Goal: Task Accomplishment & Management: Complete application form

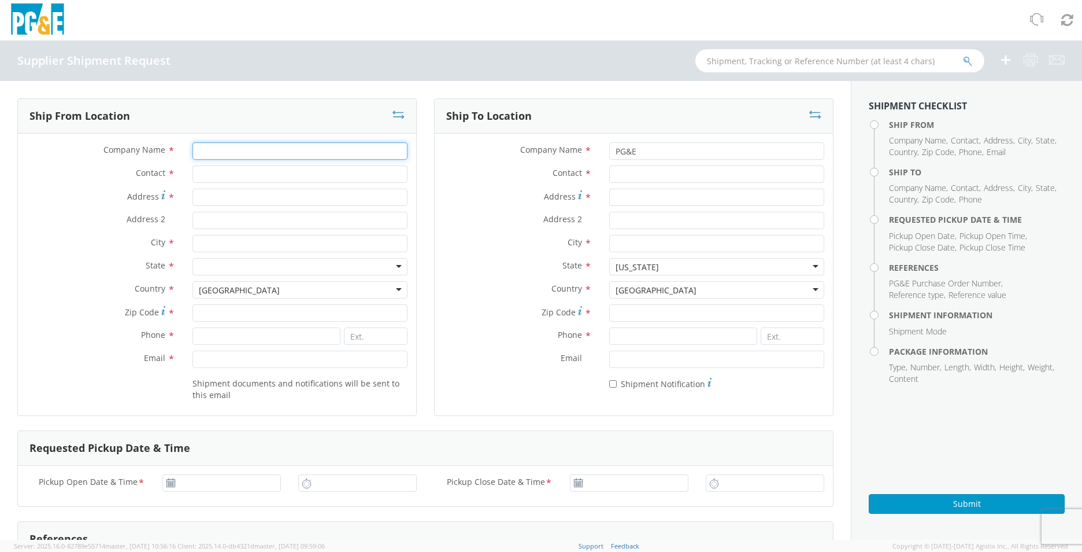
click at [214, 155] on input "Company Name *" at bounding box center [300, 150] width 215 height 17
type input "Mirion technologies (canberra ca) ltd"
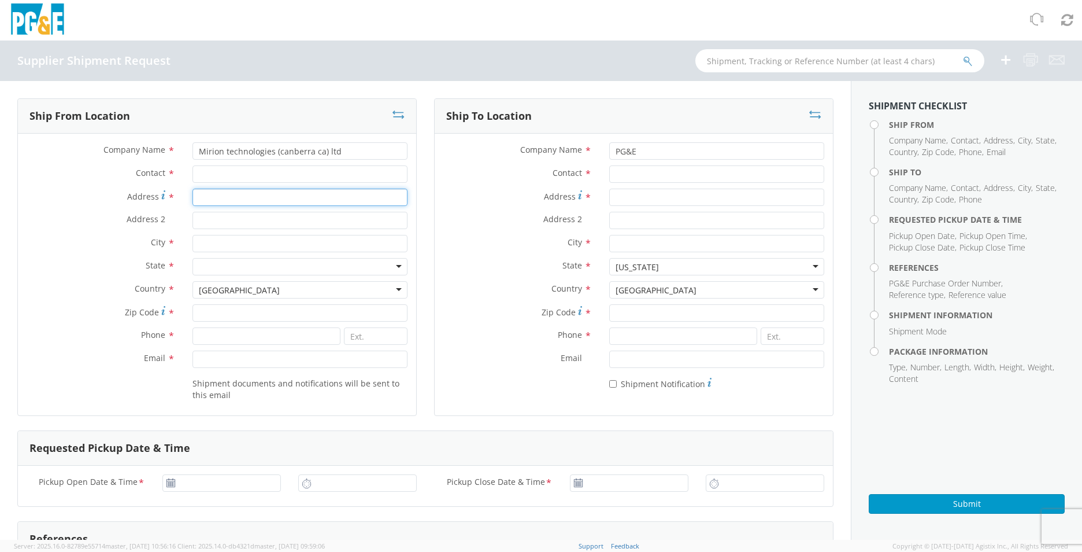
type input "[GEOGRAPHIC_DATA][STREET_ADDRESS]"
type input "[GEOGRAPHIC_DATA]"
type input "l4k4n8"
type input "9056958502"
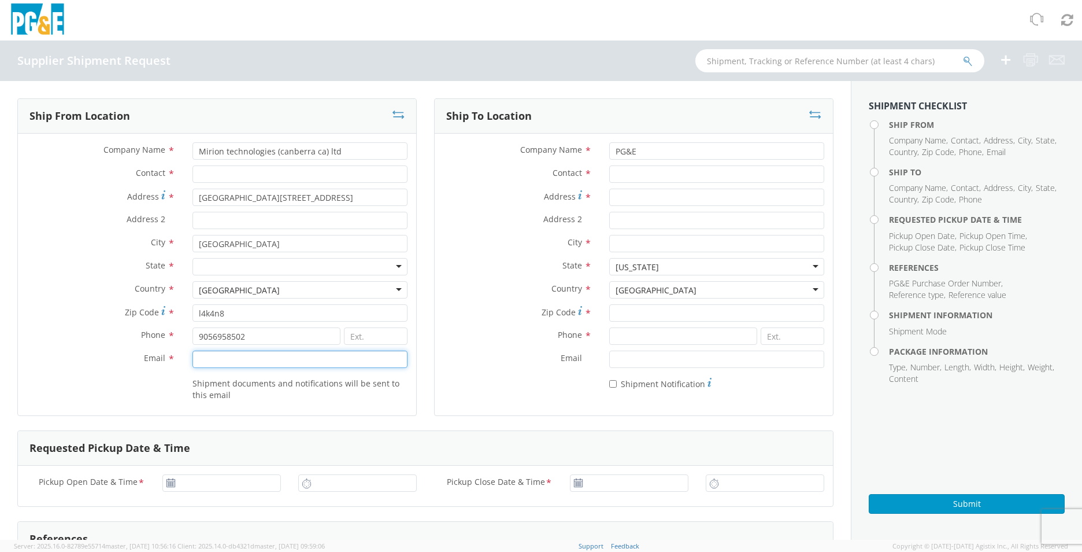
type input "[EMAIL_ADDRESS][DOMAIN_NAME]"
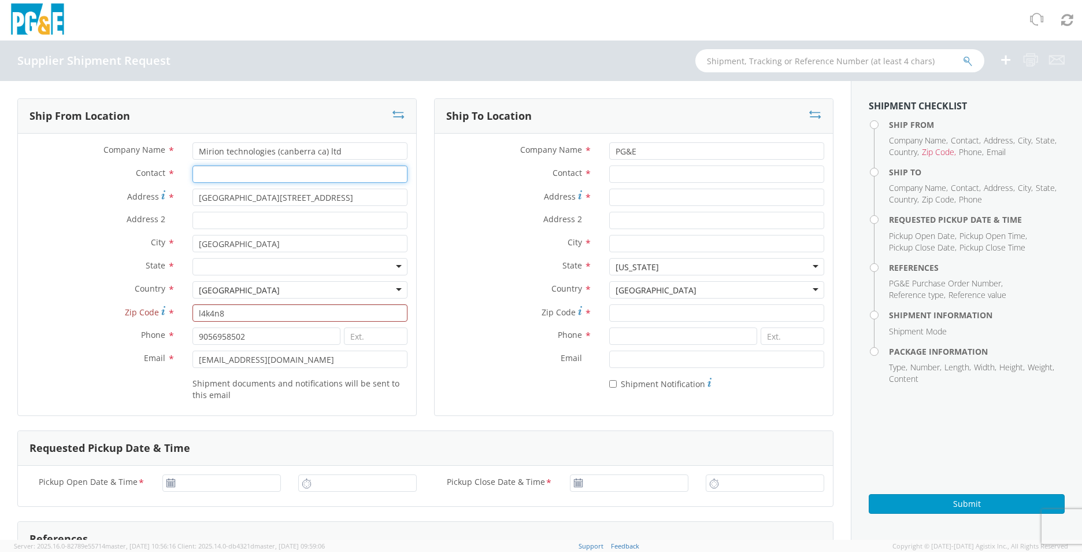
click at [214, 179] on input "Contact *" at bounding box center [300, 173] width 215 height 17
type input "[PERSON_NAME]"
click at [220, 269] on div at bounding box center [300, 266] width 215 height 17
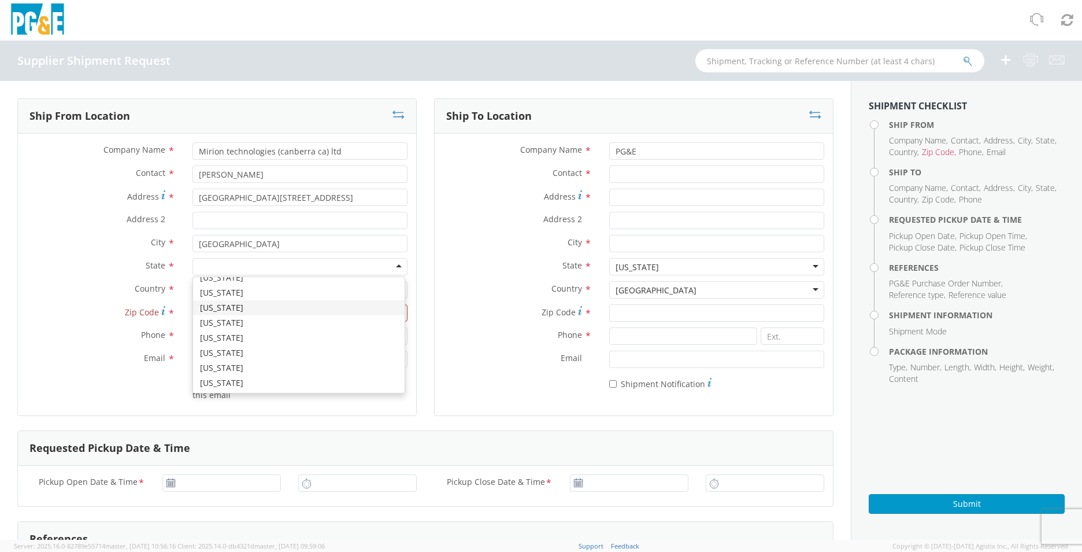
scroll to position [732, 0]
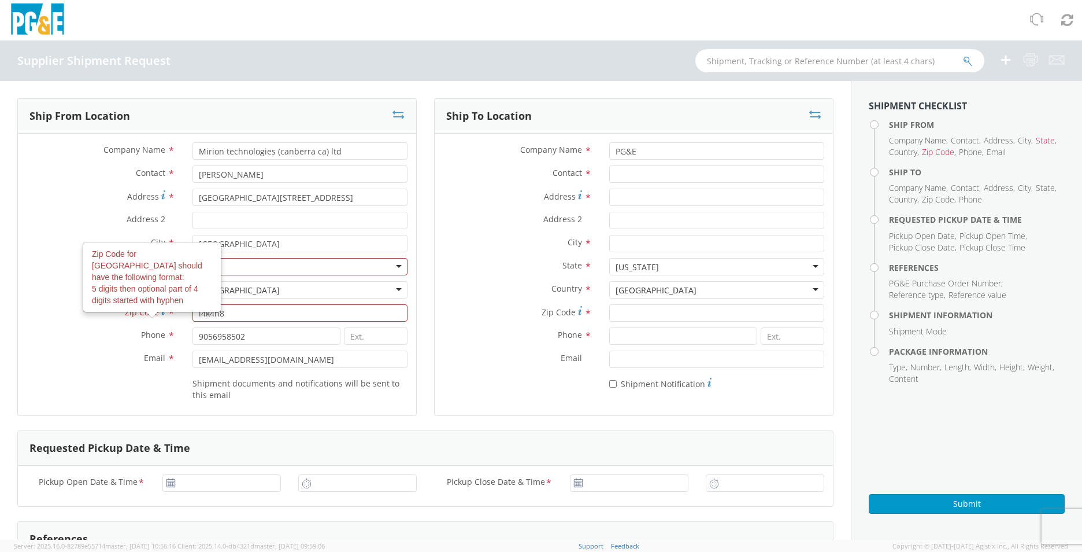
click at [248, 296] on div "[GEOGRAPHIC_DATA]" at bounding box center [300, 289] width 215 height 17
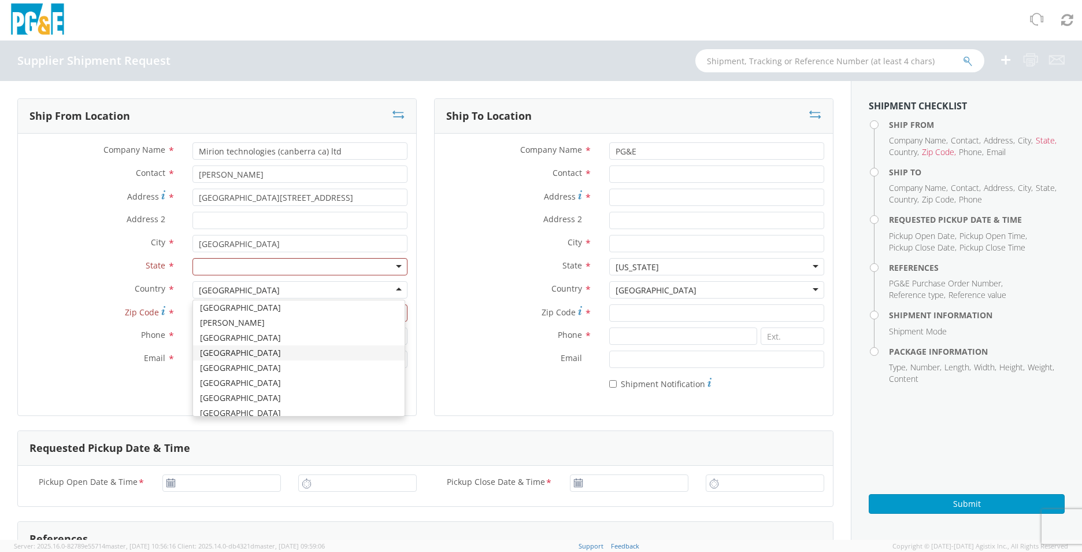
scroll to position [531, 0]
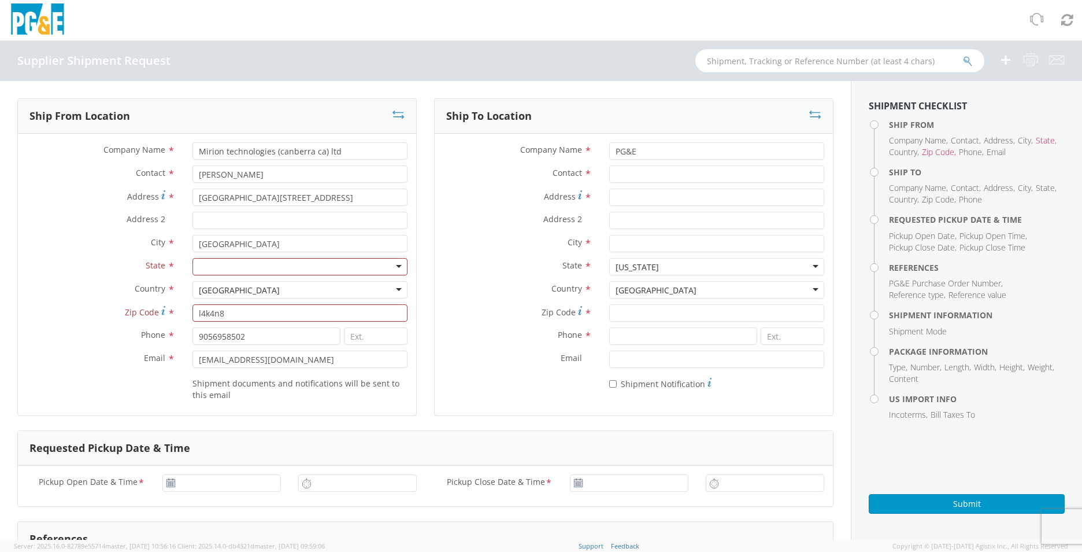
click at [230, 271] on div at bounding box center [300, 266] width 215 height 17
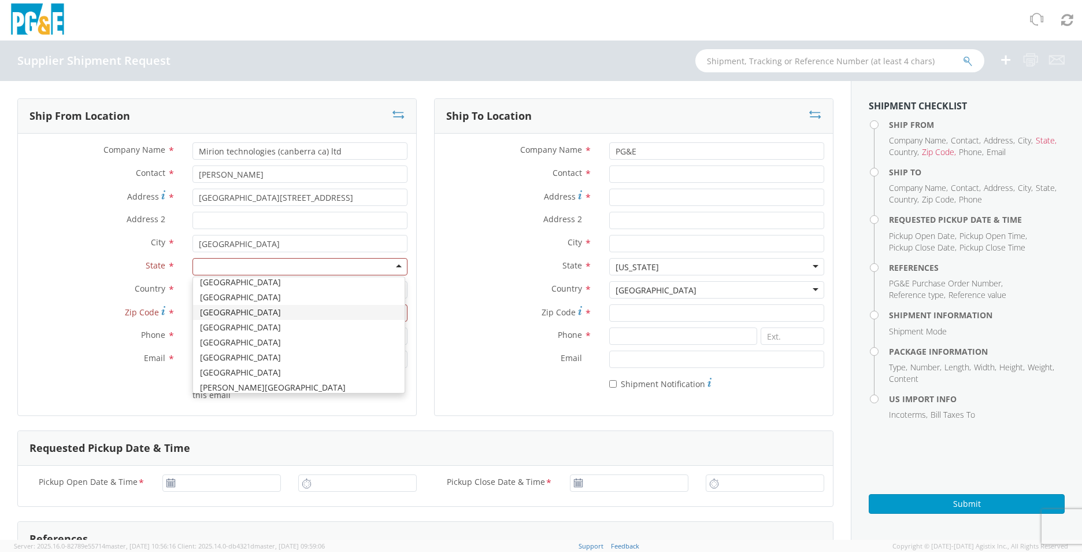
scroll to position [86, 0]
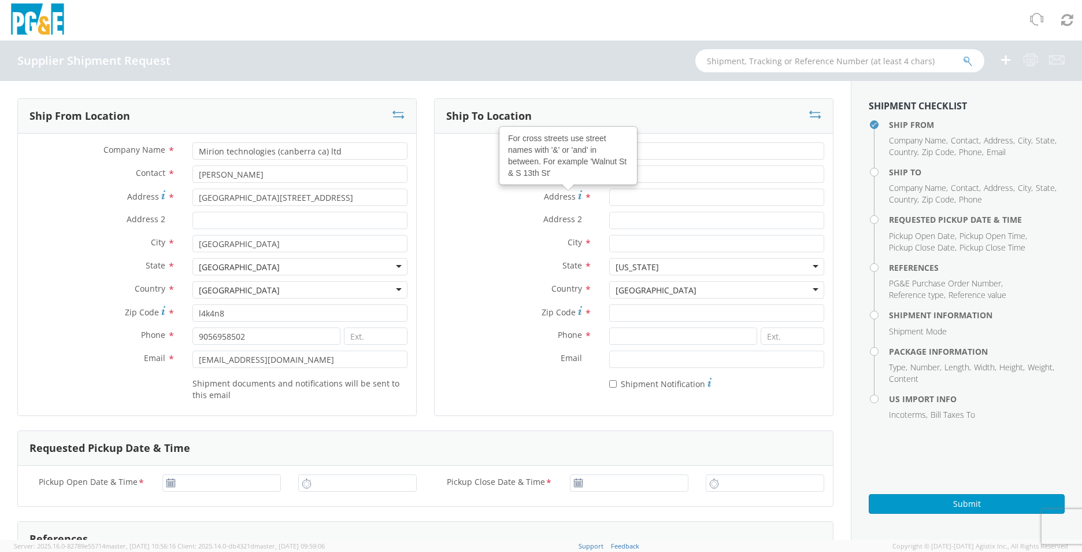
click at [480, 210] on div "Address For cross streets use street names with '&' or 'and' in between. For ex…" at bounding box center [634, 199] width 398 height 23
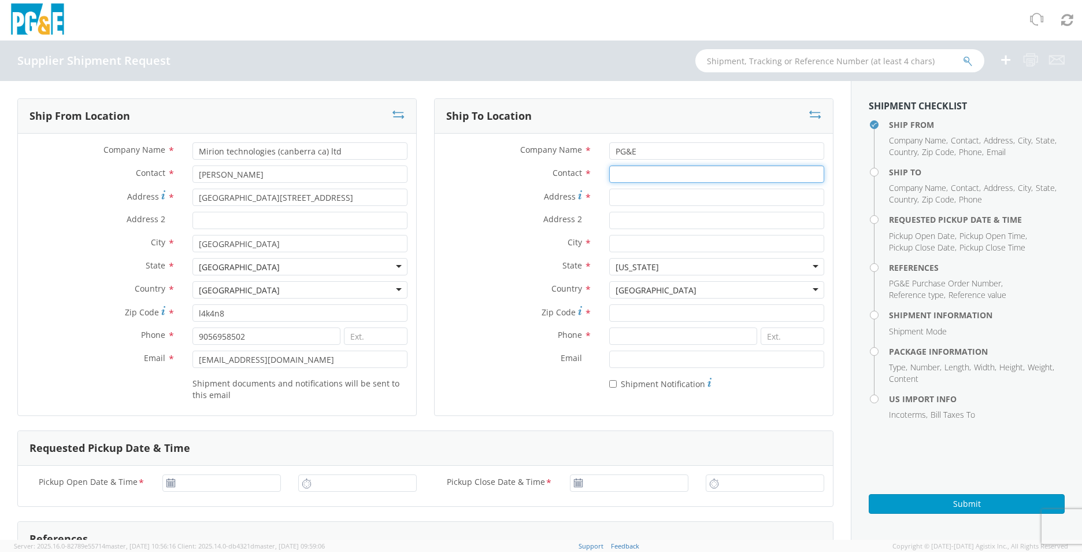
click at [650, 173] on input "Contact *" at bounding box center [716, 173] width 215 height 17
click at [642, 172] on input "[PERSON_NAME]" at bounding box center [716, 173] width 215 height 17
click at [644, 173] on input "[PERSON_NAME]" at bounding box center [716, 173] width 215 height 17
click at [674, 176] on input "[PERSON_NAME]" at bounding box center [716, 173] width 215 height 17
type input "[PERSON_NAME]"
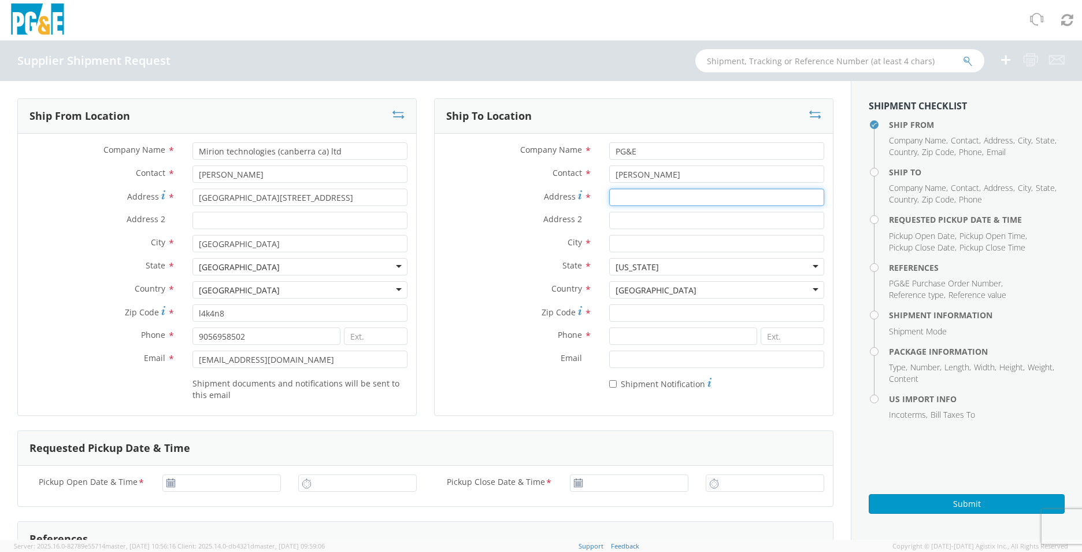
click at [623, 198] on input "Address *" at bounding box center [716, 196] width 215 height 17
click at [651, 197] on input "[STREET_ADDRESS]" at bounding box center [716, 196] width 215 height 17
type input "[STREET_ADDRESS]"
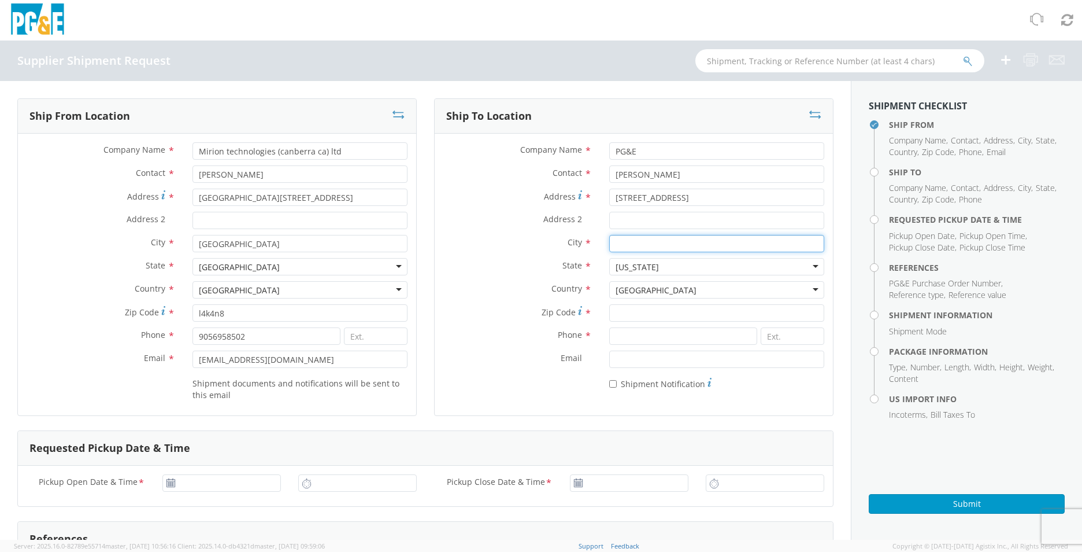
click at [633, 241] on input "City *" at bounding box center [716, 243] width 215 height 17
type input "[GEOGRAPHIC_DATA][PERSON_NAME]"
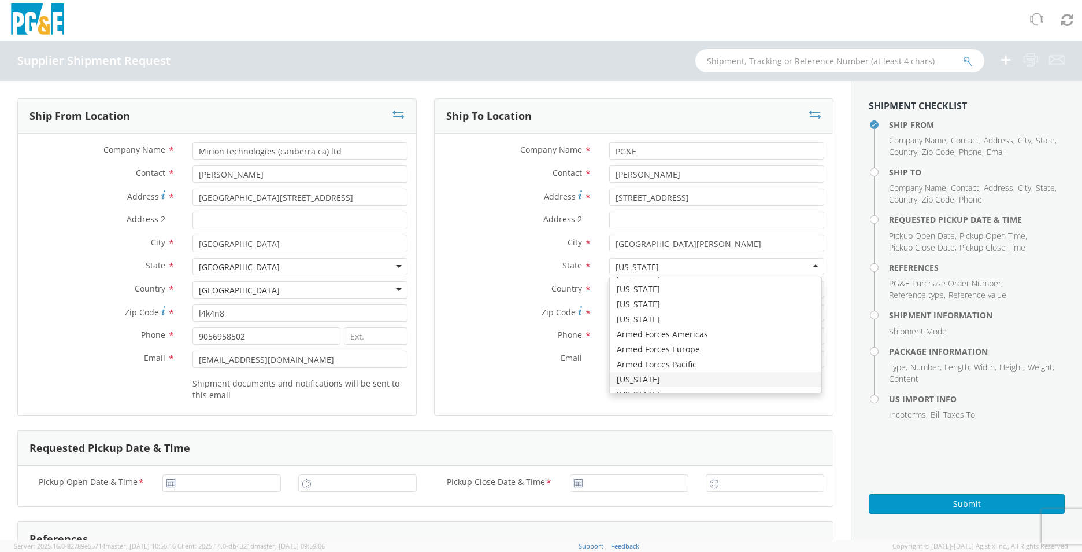
scroll to position [2914, 0]
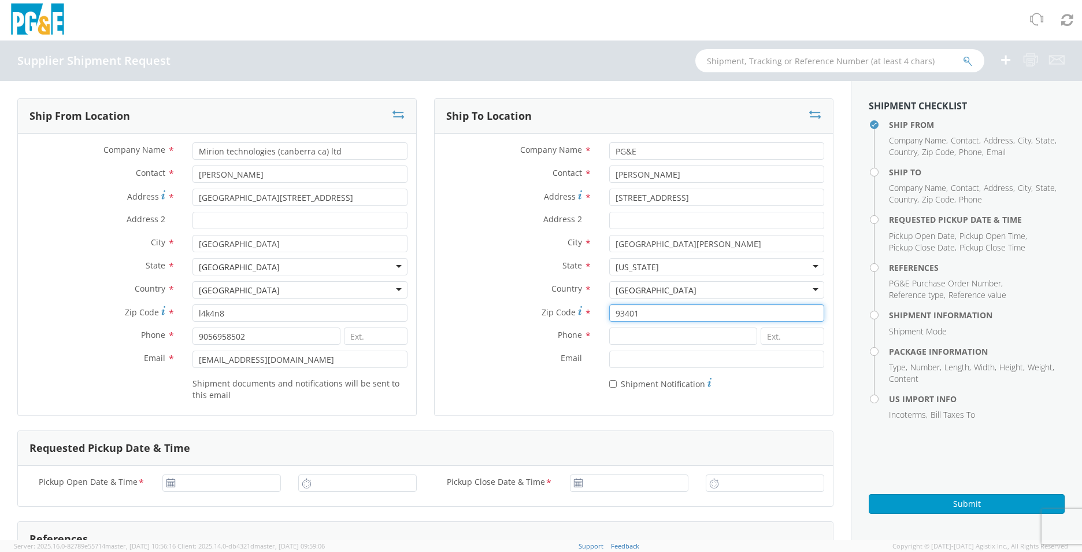
type input "93401"
click at [612, 338] on input at bounding box center [683, 335] width 148 height 17
type input "8052858316"
click at [568, 377] on div "* Shipment Notification" at bounding box center [634, 381] width 398 height 16
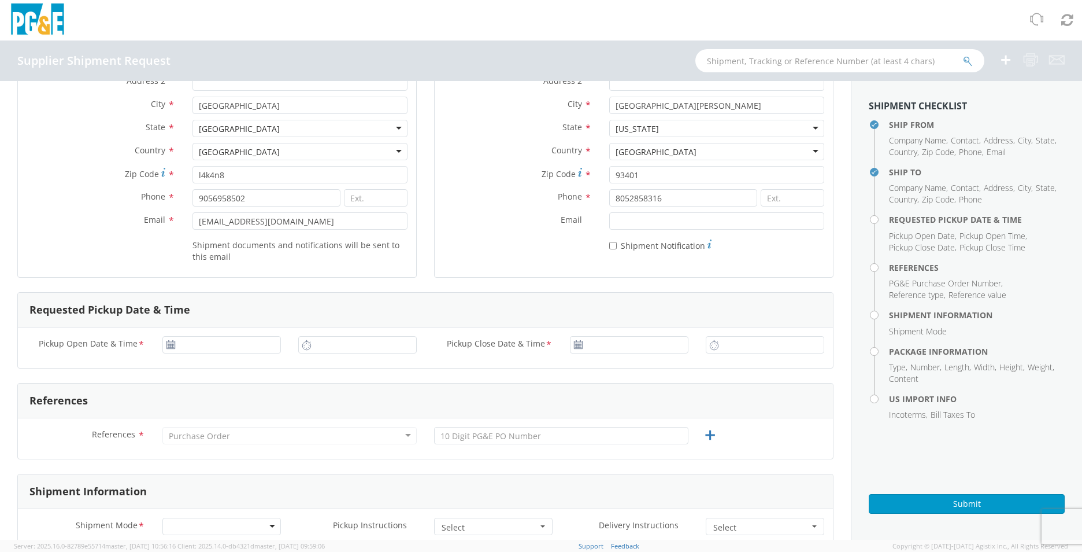
scroll to position [173, 0]
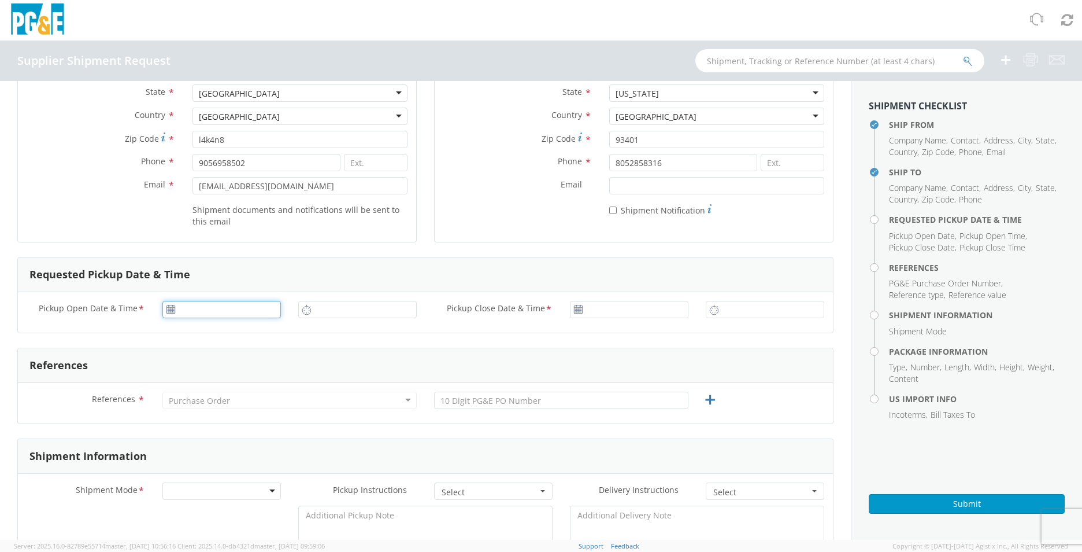
type input "[DATE]"
click at [216, 313] on input "[DATE]" at bounding box center [221, 309] width 119 height 17
click at [197, 401] on td "11" at bounding box center [198, 399] width 24 height 17
type input "11:00 AM"
click at [341, 315] on input "11:00 AM" at bounding box center [357, 309] width 119 height 17
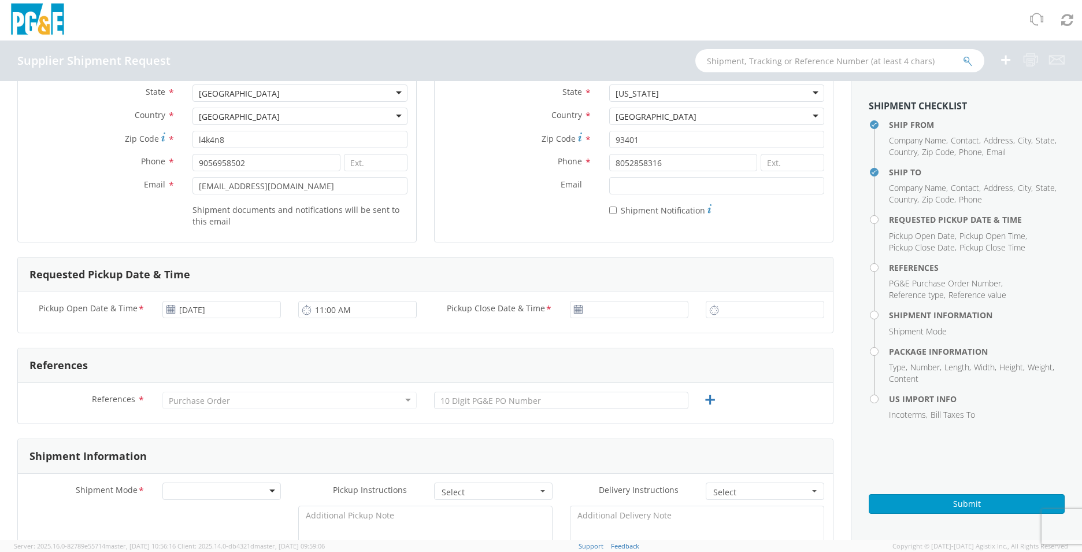
click at [574, 312] on use at bounding box center [578, 309] width 8 height 8
type input "[DATE]"
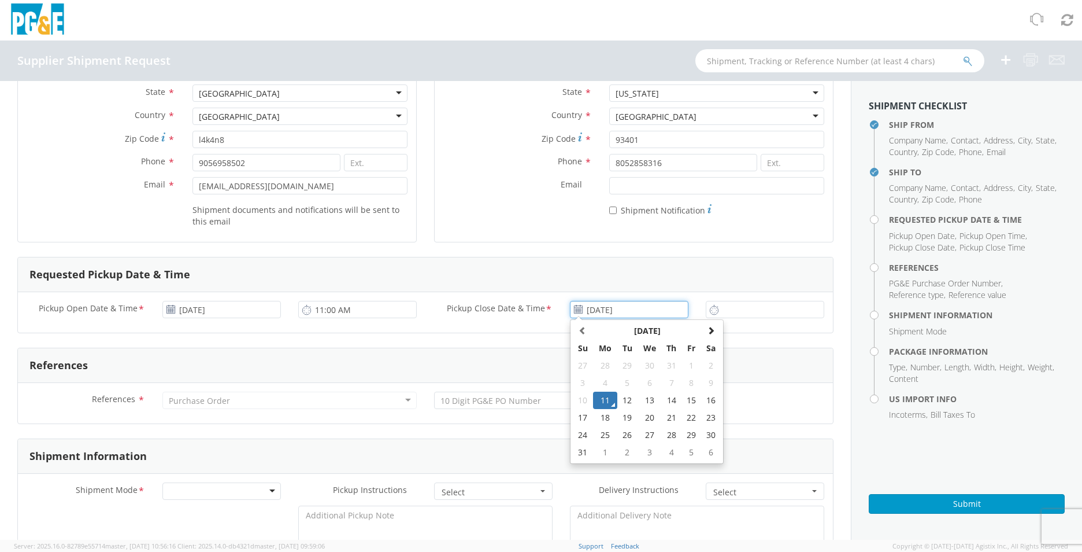
click at [590, 312] on input "[DATE]" at bounding box center [629, 309] width 119 height 17
click at [605, 397] on td "11" at bounding box center [605, 399] width 24 height 17
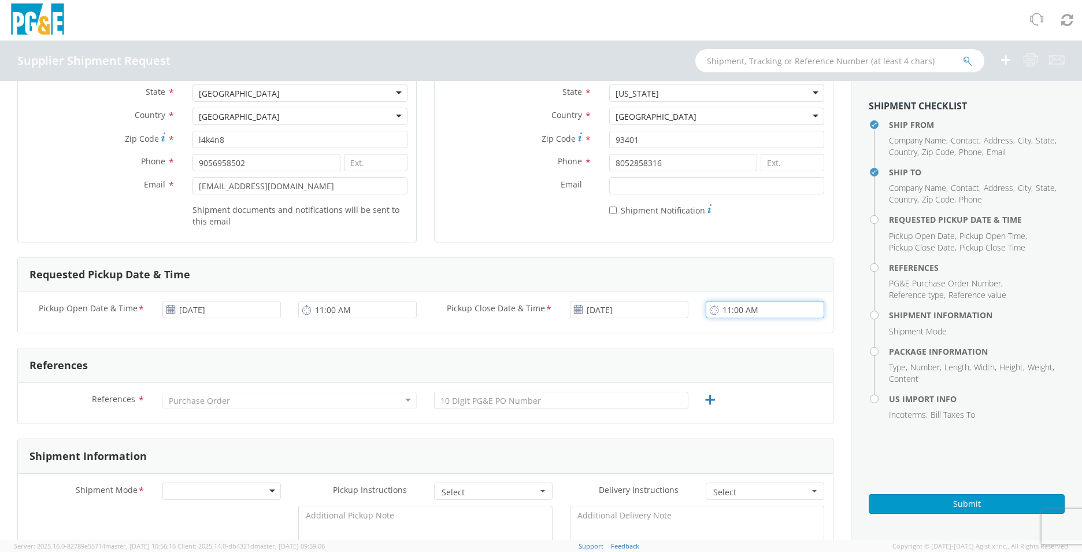
click at [720, 309] on input "11:00 AM" at bounding box center [765, 309] width 119 height 17
click at [748, 313] on input "4:00 AM" at bounding box center [765, 309] width 119 height 17
click at [708, 316] on input "4:00 AM" at bounding box center [765, 309] width 119 height 17
click at [709, 313] on icon at bounding box center [714, 309] width 10 height 11
click at [729, 309] on input "4:00 AM" at bounding box center [765, 309] width 119 height 17
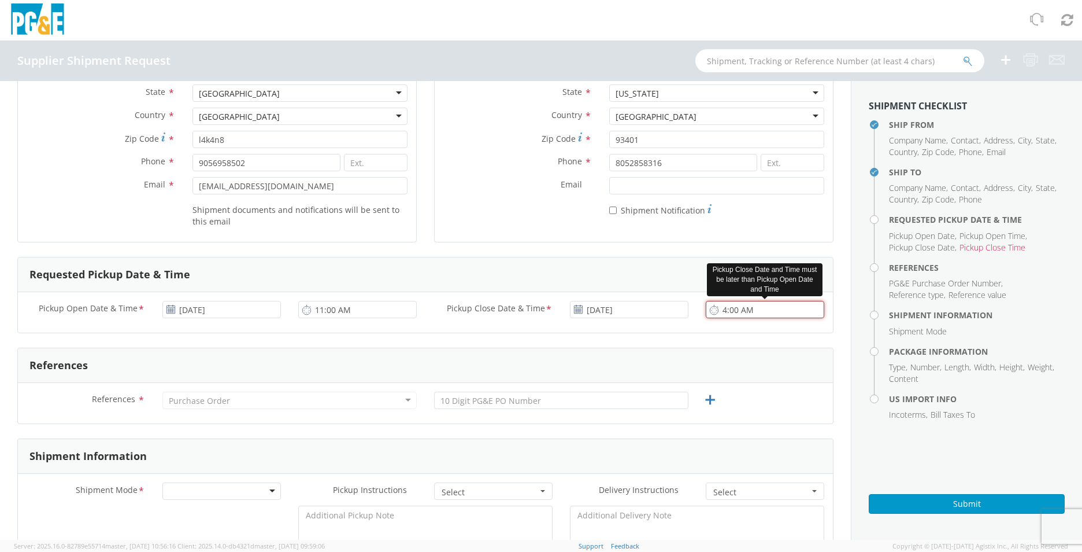
click at [769, 313] on input "4:00 AM" at bounding box center [765, 309] width 119 height 17
type input "4:00 PM"
click at [223, 402] on div "Purchase Order" at bounding box center [199, 401] width 61 height 12
click at [197, 406] on div "Purchase Order" at bounding box center [289, 399] width 254 height 17
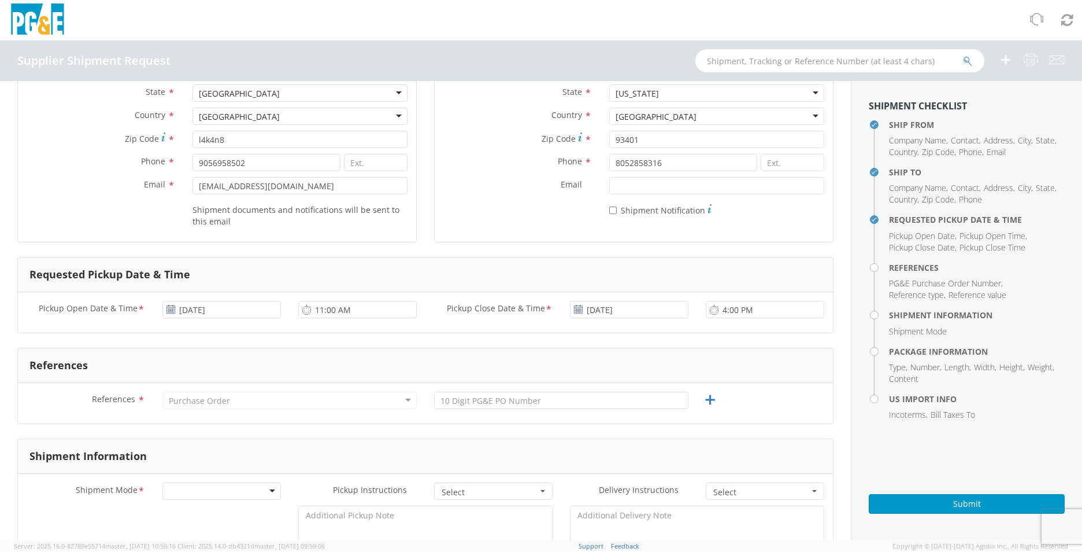
click at [197, 401] on div "Purchase Order" at bounding box center [199, 401] width 61 height 12
click at [195, 397] on div "Purchase Order" at bounding box center [199, 401] width 61 height 12
click at [468, 391] on input "text" at bounding box center [561, 399] width 254 height 17
click at [231, 402] on div "Purchase Order" at bounding box center [289, 399] width 254 height 17
click at [387, 403] on div "Purchase Order" at bounding box center [289, 399] width 254 height 17
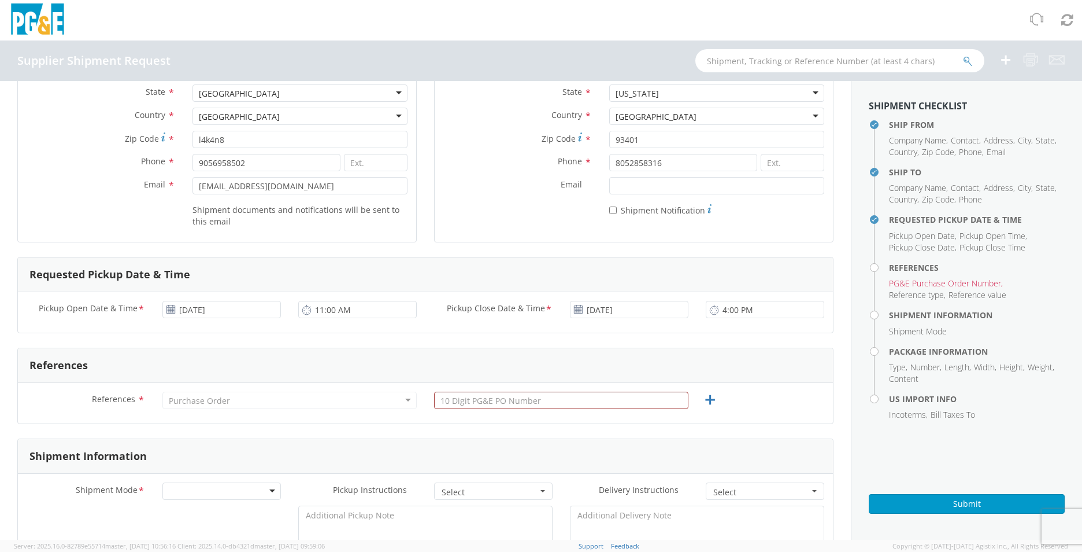
click at [547, 410] on div at bounding box center [562, 402] width 272 height 23
click at [542, 400] on input "text" at bounding box center [561, 399] width 254 height 17
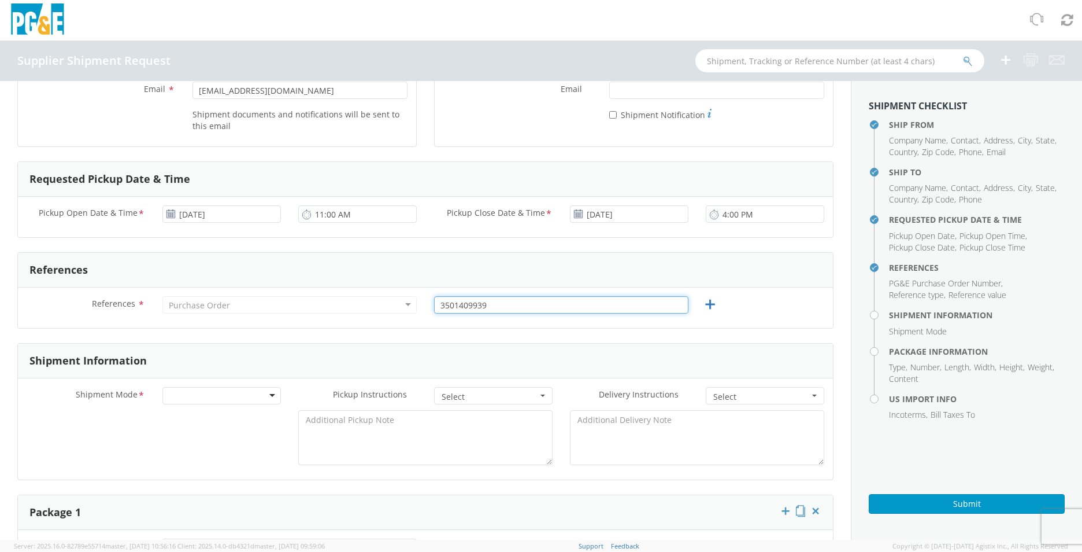
scroll to position [289, 0]
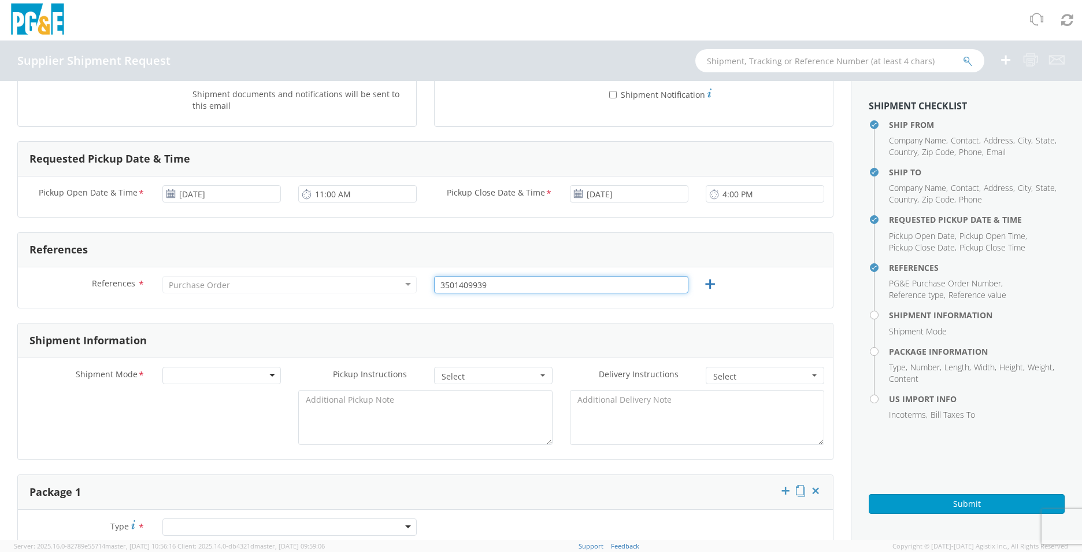
type input "3501409939"
click at [187, 382] on div at bounding box center [221, 375] width 119 height 17
click at [475, 375] on span "Select" at bounding box center [490, 377] width 96 height 12
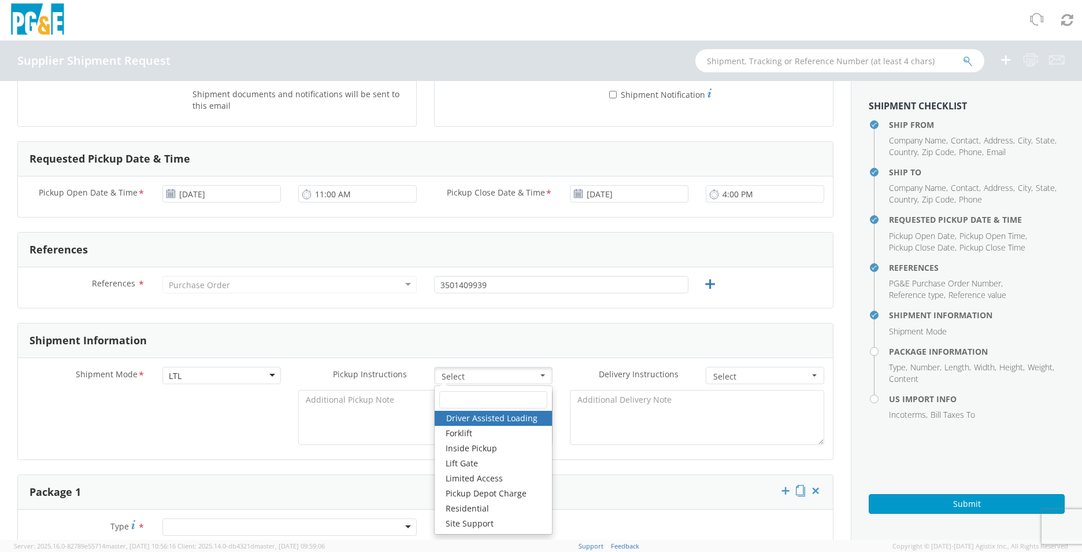
click at [562, 369] on label "Delivery Instructions *" at bounding box center [629, 374] width 136 height 15
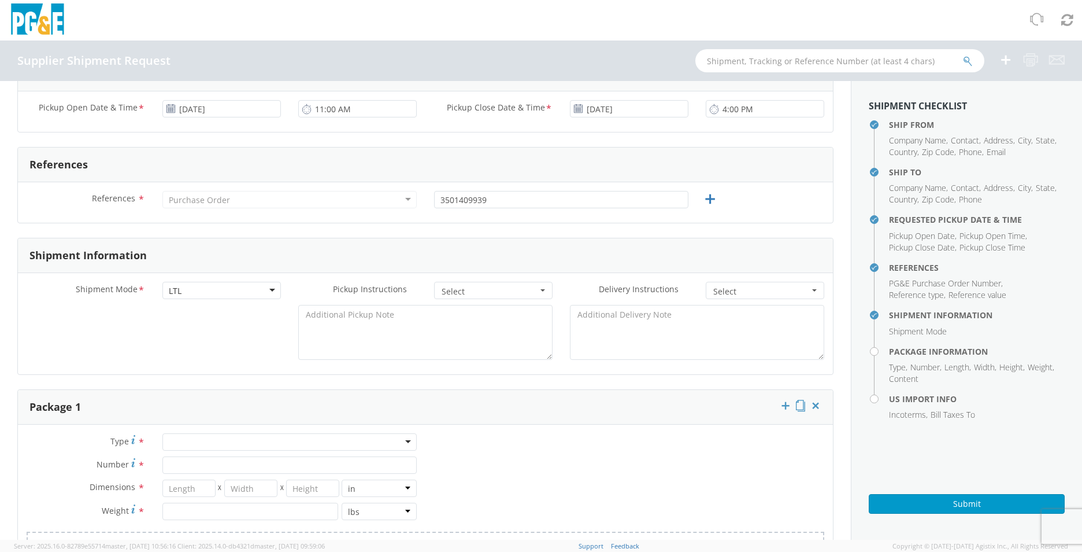
scroll to position [405, 0]
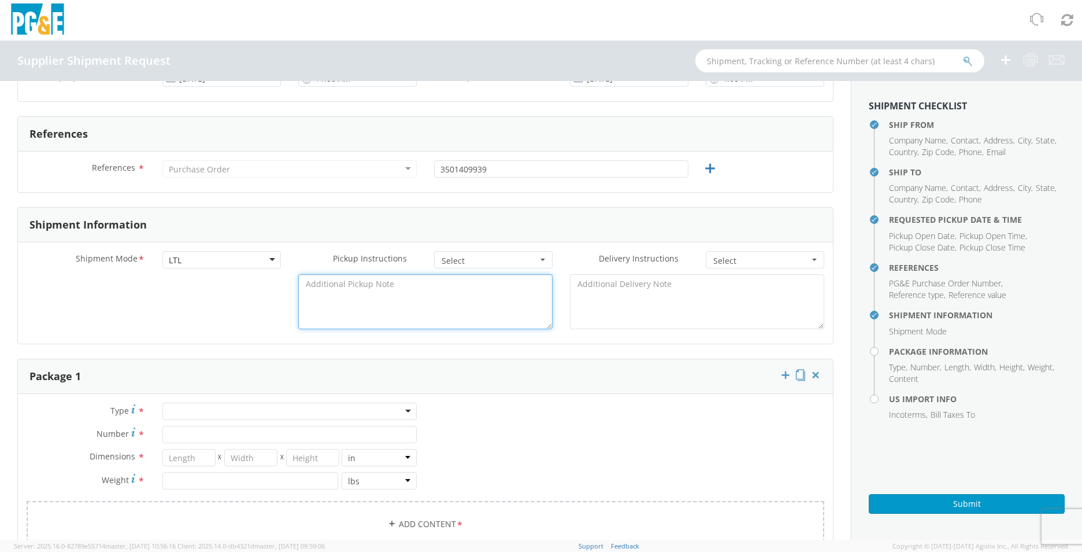
click at [320, 294] on textarea at bounding box center [425, 301] width 254 height 55
click at [302, 284] on textarea "Mon-Fri- 8am-4pm" at bounding box center [425, 301] width 254 height 55
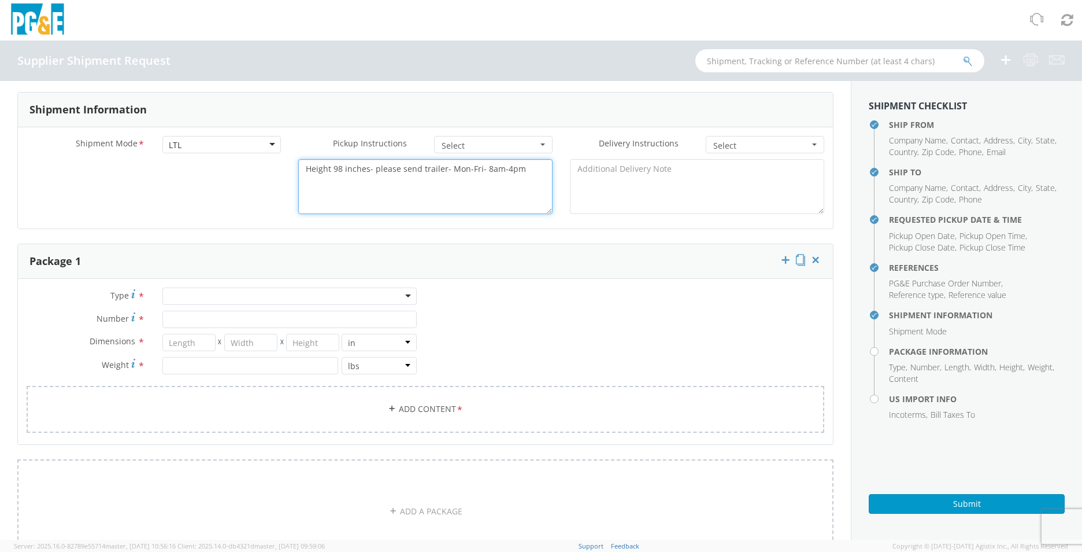
scroll to position [520, 0]
type textarea "Height 98 inches- please send trailer- Mon-Fri- 8am-4pm"
click at [180, 293] on div at bounding box center [289, 295] width 254 height 17
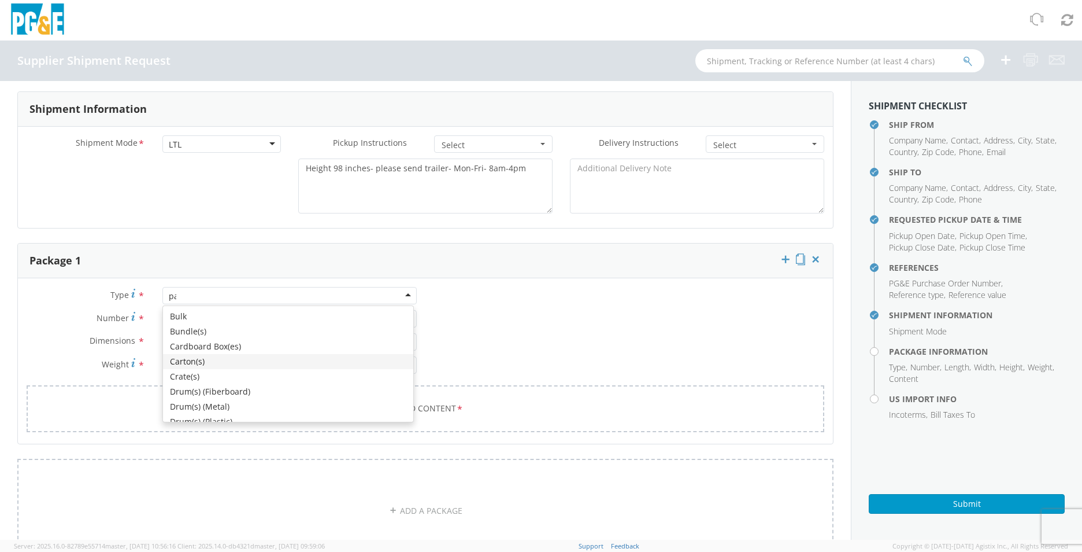
type input "pal"
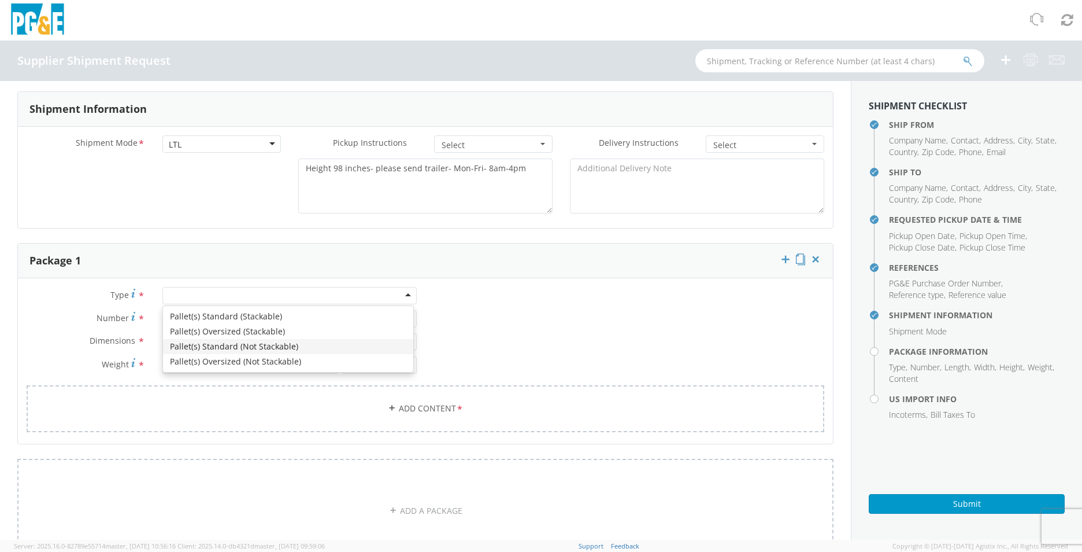
scroll to position [0, 0]
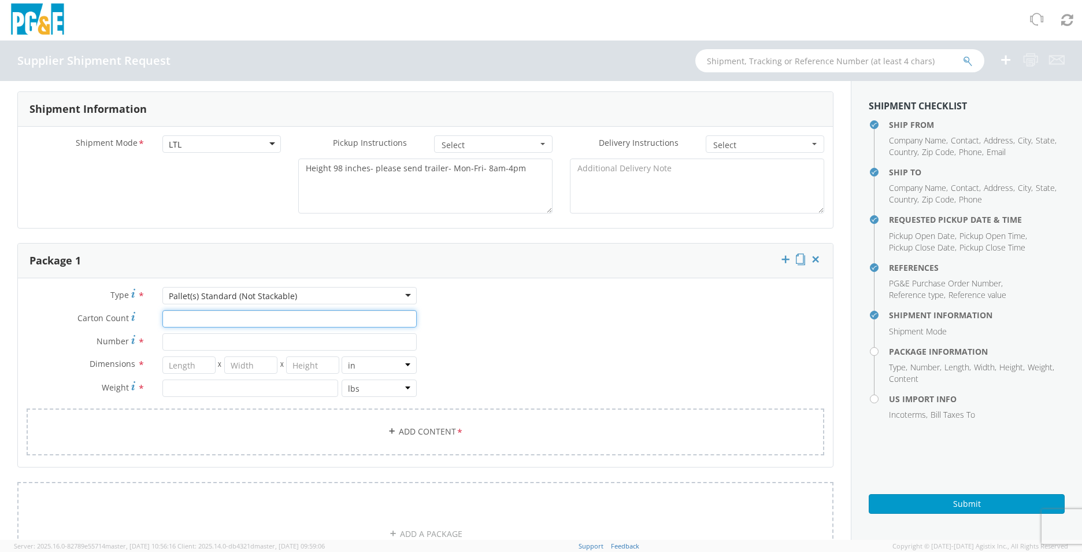
click at [220, 323] on input "Carton Count *" at bounding box center [289, 318] width 254 height 17
type input "detection equipment"
type input "4"
type input "48"
type input "40"
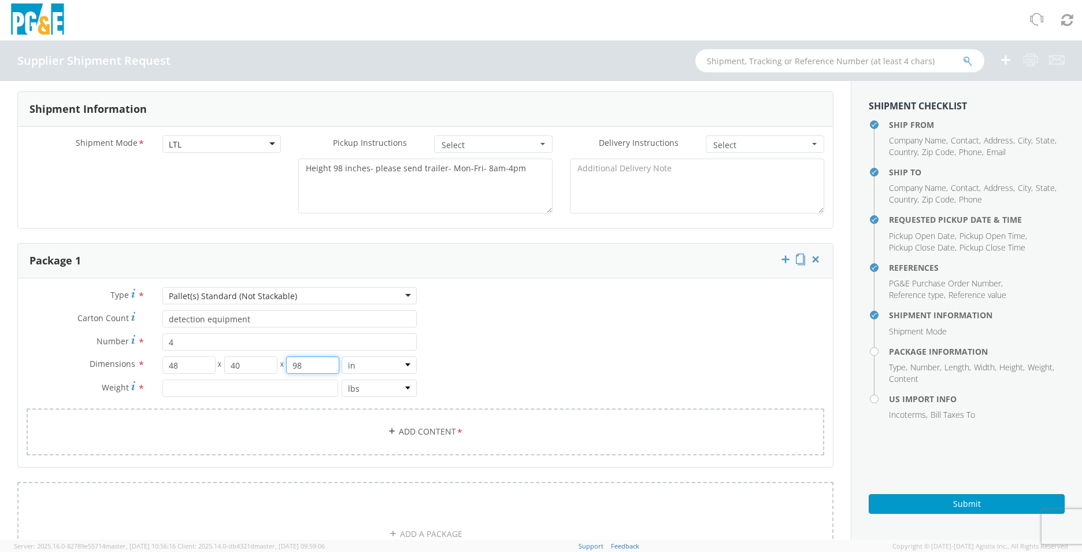
type input "98"
click at [180, 320] on input "detection equipment" at bounding box center [289, 318] width 254 height 17
drag, startPoint x: 269, startPoint y: 313, endPoint x: 95, endPoint y: 315, distance: 174.6
click at [95, 315] on div "Carton Count * detection equipment" at bounding box center [222, 318] width 408 height 17
type input "4 pcs"
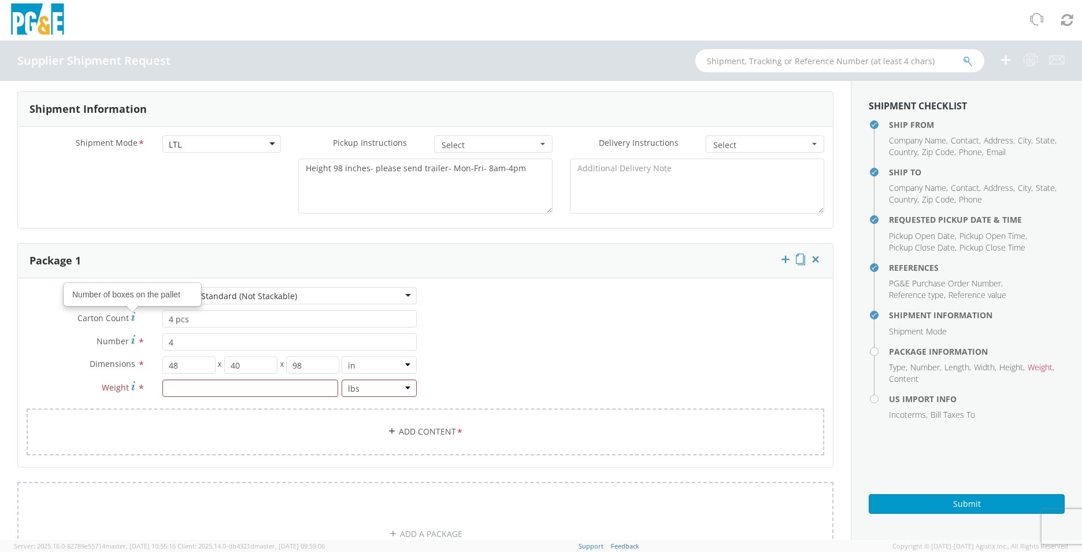
click at [132, 316] on use at bounding box center [133, 316] width 4 height 9
click at [162, 316] on input "4 pcs" at bounding box center [289, 318] width 254 height 17
drag, startPoint x: 213, startPoint y: 323, endPoint x: 158, endPoint y: 323, distance: 54.9
click at [158, 323] on div "4 pcs" at bounding box center [290, 318] width 272 height 17
type input "1"
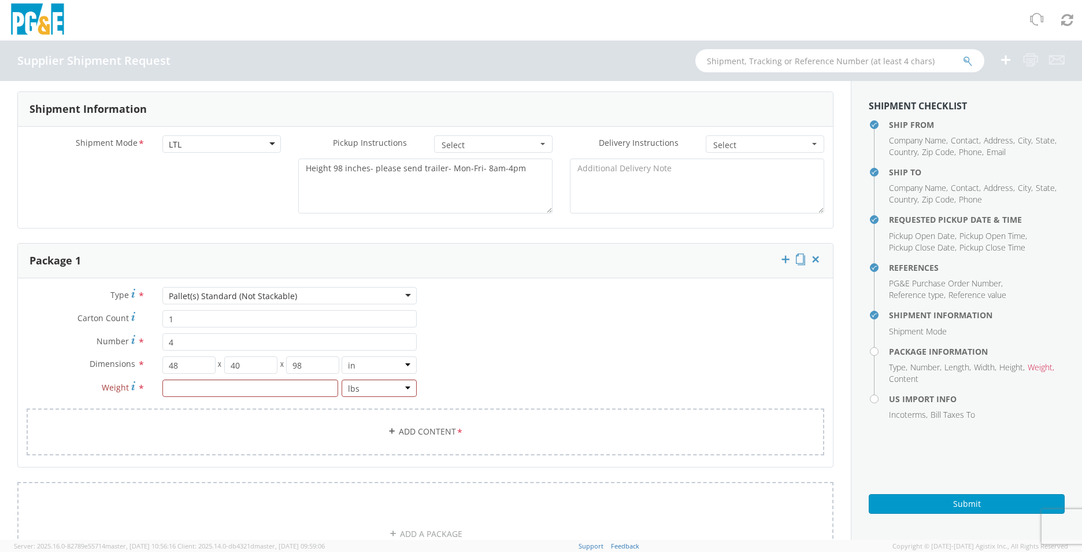
click at [149, 334] on label "Number *" at bounding box center [86, 341] width 136 height 16
click at [162, 334] on input "4" at bounding box center [289, 341] width 254 height 17
click at [224, 387] on input "number" at bounding box center [250, 387] width 176 height 17
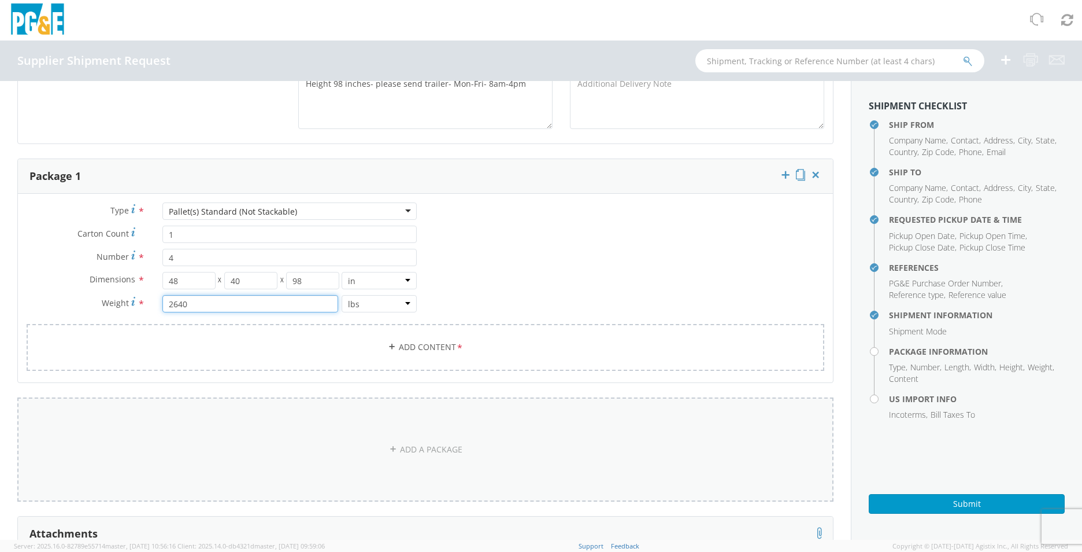
scroll to position [694, 0]
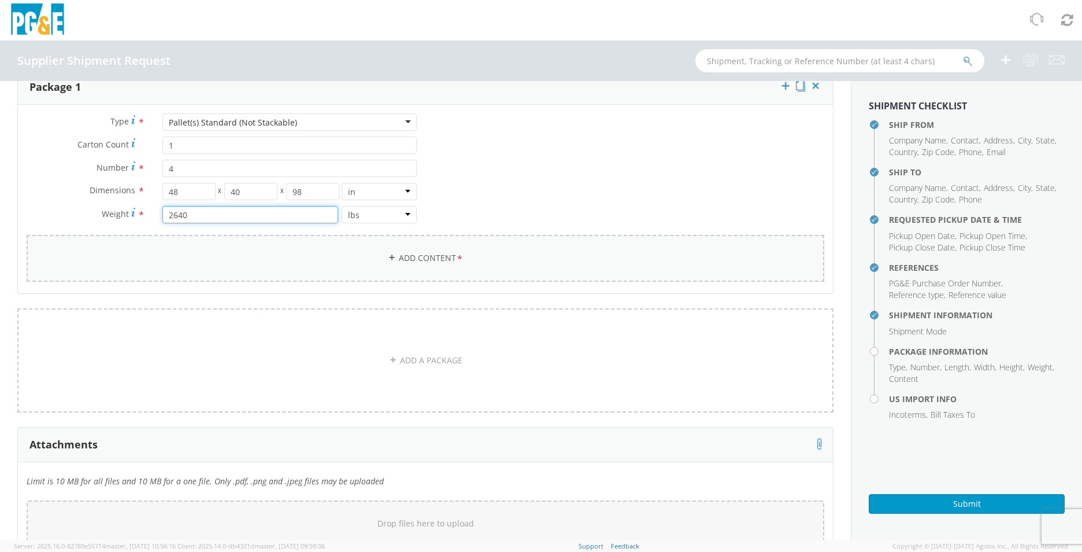
type input "2640"
click at [243, 260] on link "Add Content *" at bounding box center [426, 258] width 798 height 47
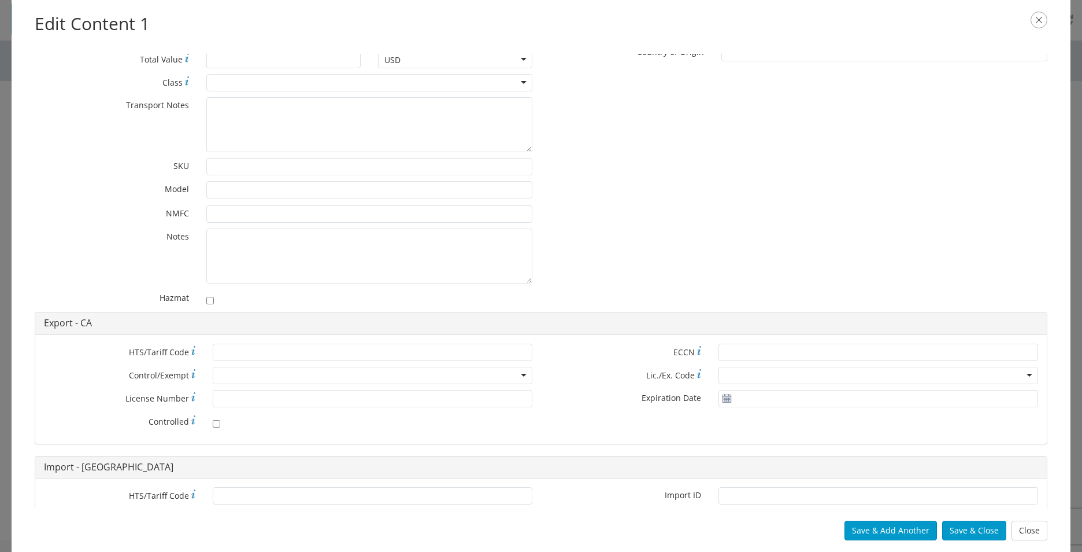
scroll to position [0, 0]
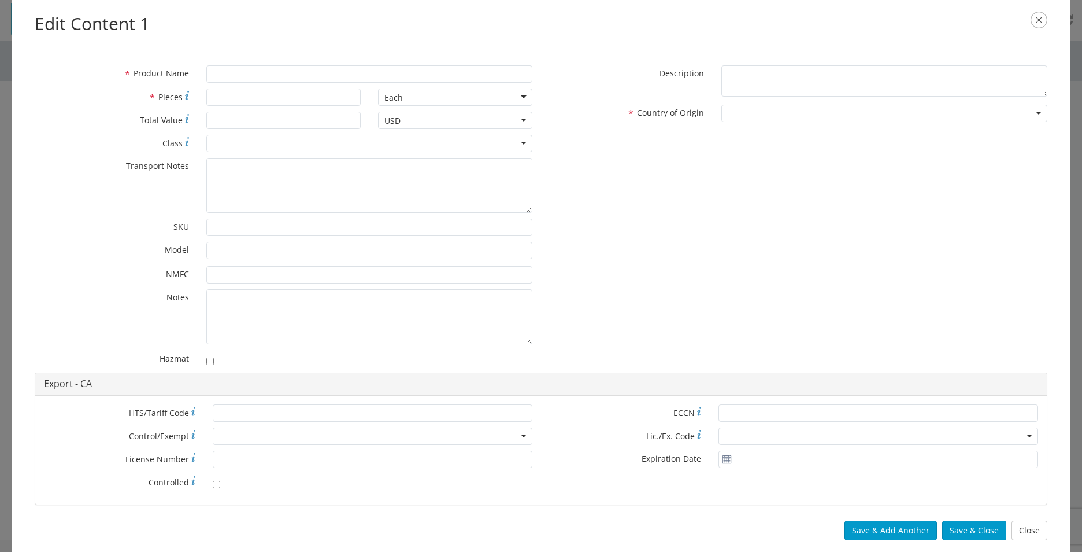
click at [1035, 23] on icon "button" at bounding box center [1039, 20] width 17 height 17
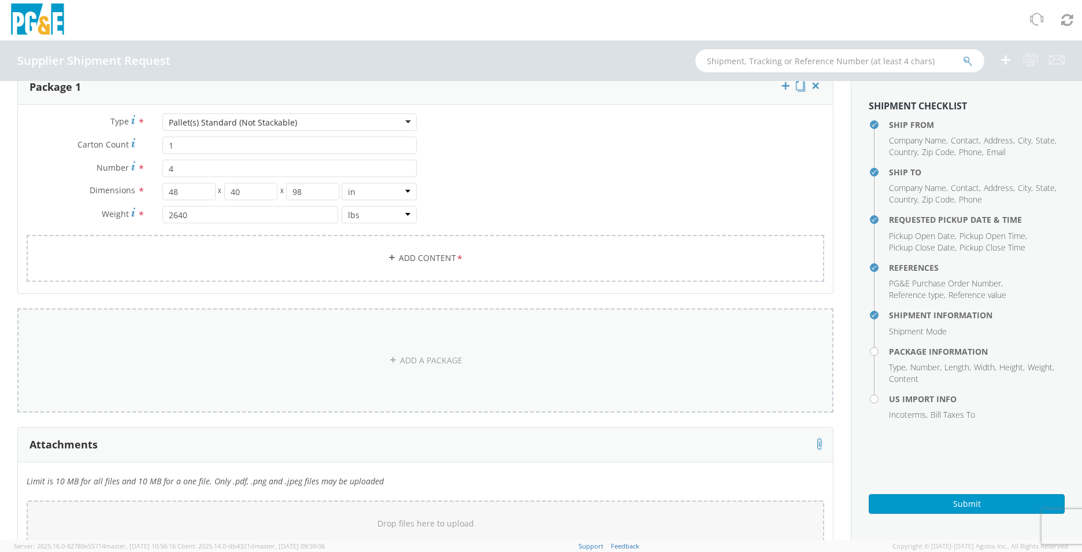
click at [327, 365] on link "ADD A PACKAGE" at bounding box center [425, 360] width 816 height 104
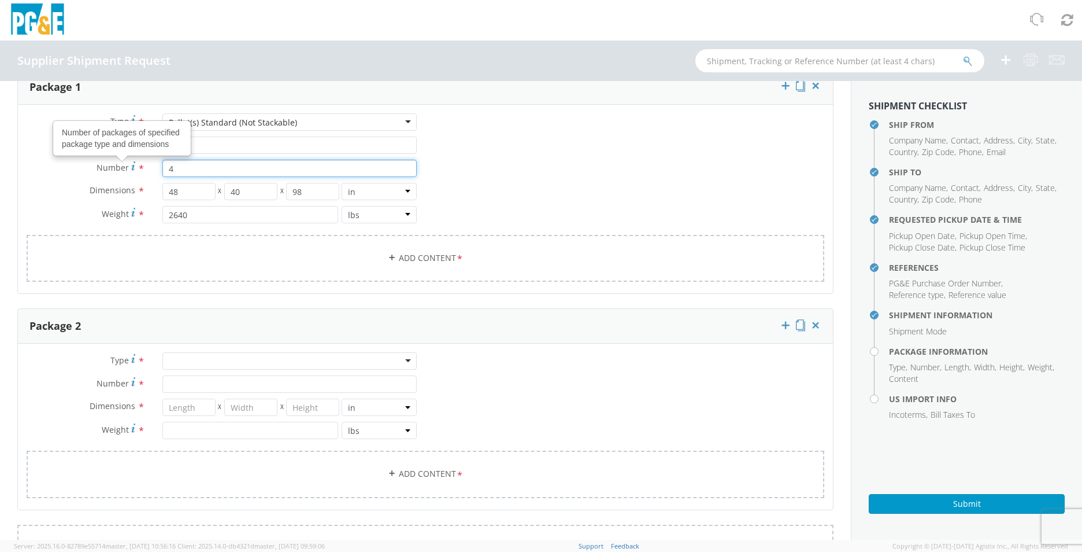
drag, startPoint x: 179, startPoint y: 167, endPoint x: 122, endPoint y: 165, distance: 57.3
click at [122, 165] on div "Number Number of packages of specified package type and dimensions * 4" at bounding box center [222, 168] width 408 height 17
type input "1"
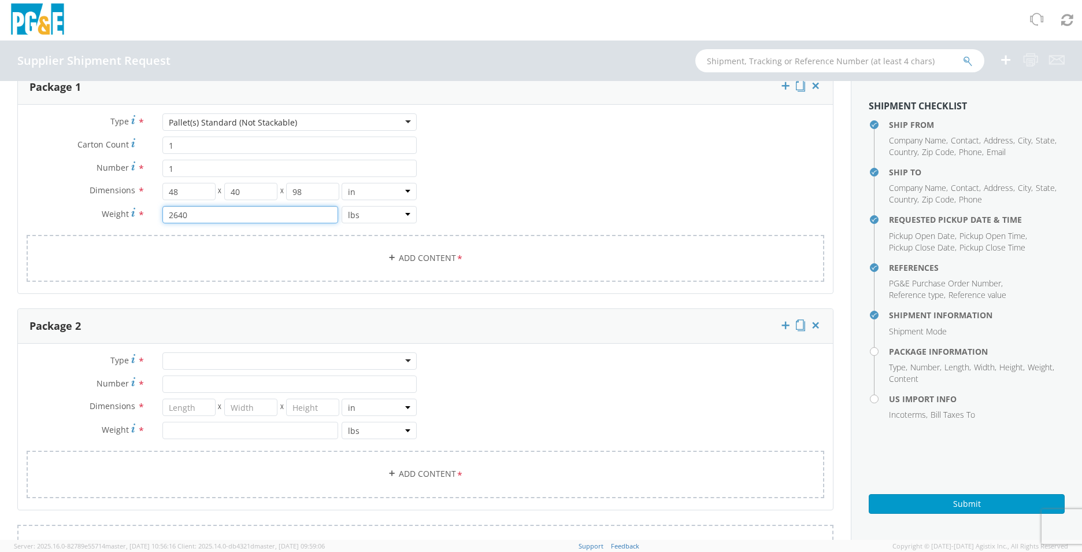
drag, startPoint x: 209, startPoint y: 212, endPoint x: 119, endPoint y: 217, distance: 90.9
click at [119, 217] on div "Weight * 2640 lbs kgs" at bounding box center [222, 214] width 408 height 17
type input "1000"
click at [190, 367] on div at bounding box center [289, 360] width 254 height 17
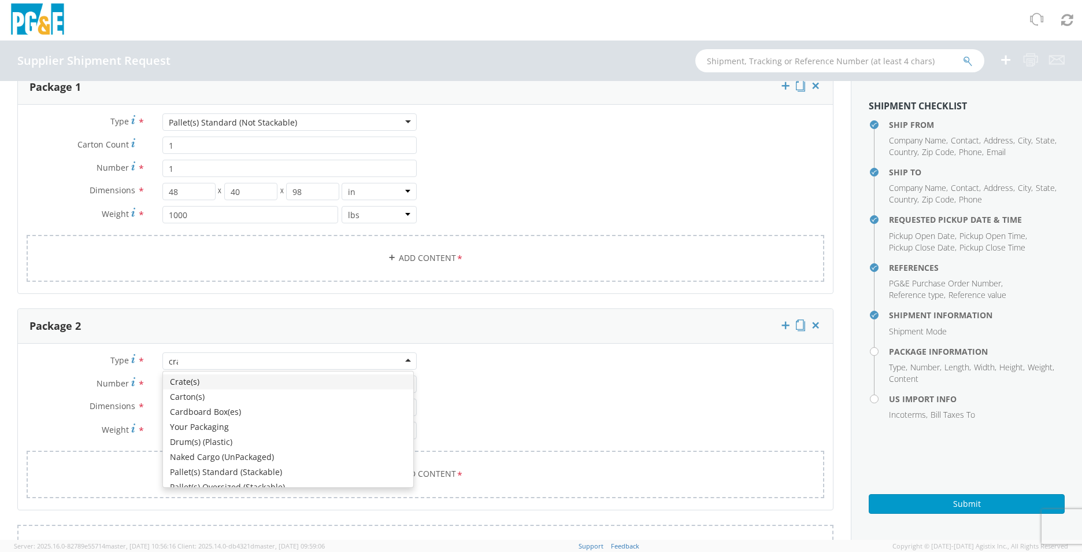
type input "crat"
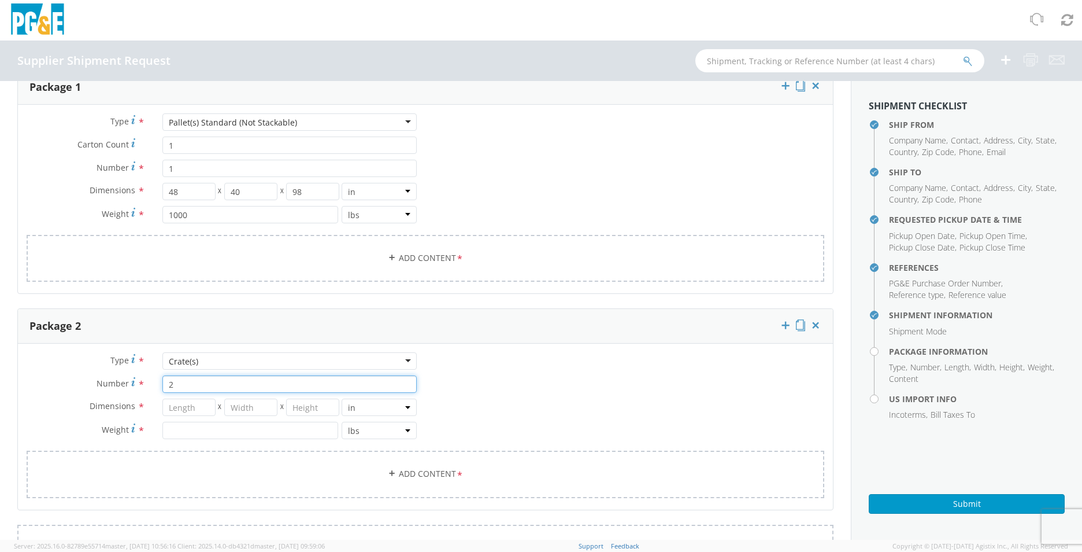
type input "2"
type input "42"
type input "29"
type input "10"
type input "1210"
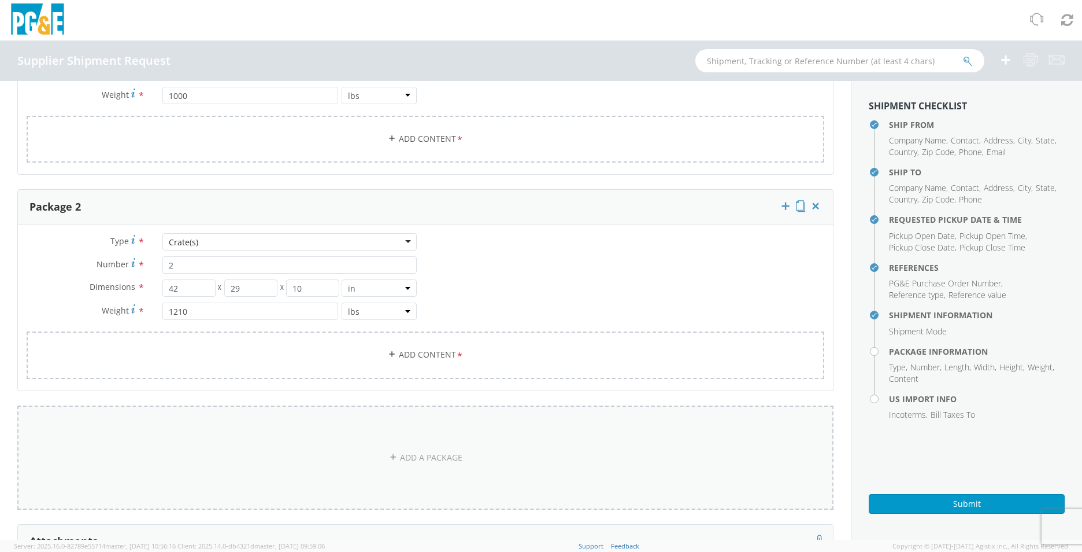
scroll to position [841, 0]
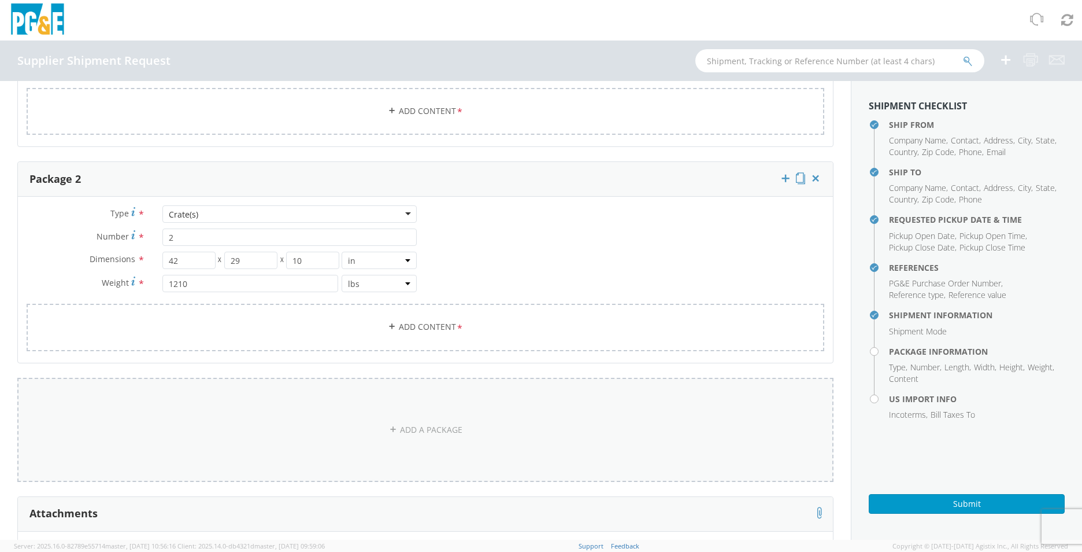
click at [247, 415] on link "ADD A PACKAGE" at bounding box center [425, 430] width 816 height 104
click at [196, 434] on div at bounding box center [289, 429] width 254 height 17
type input "cra"
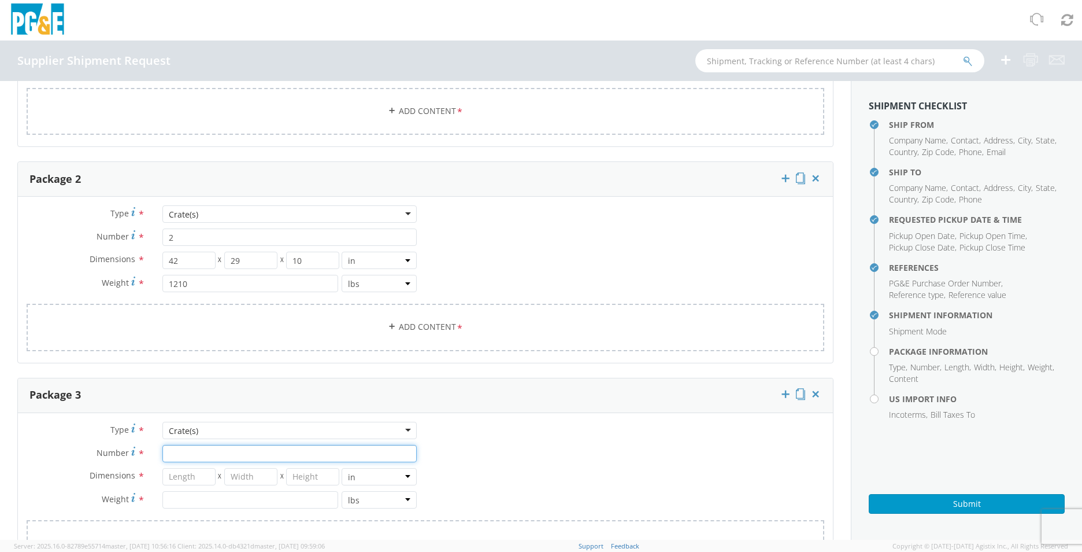
click at [191, 455] on input "Number *" at bounding box center [289, 453] width 254 height 17
type input "1"
type input "23"
type input "35"
type input "10"
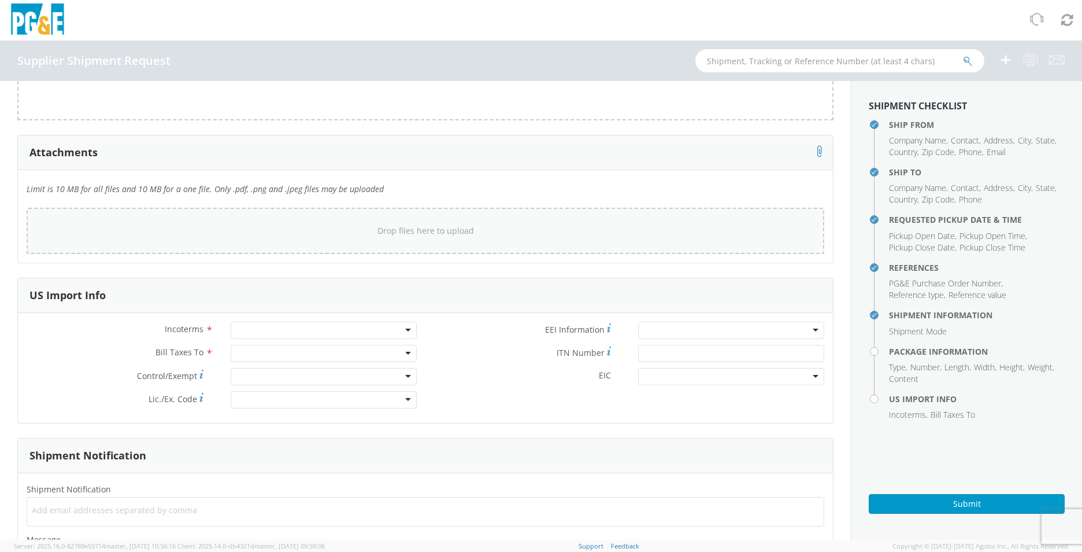
scroll to position [1419, 0]
type input "430"
click at [353, 324] on div at bounding box center [324, 328] width 187 height 17
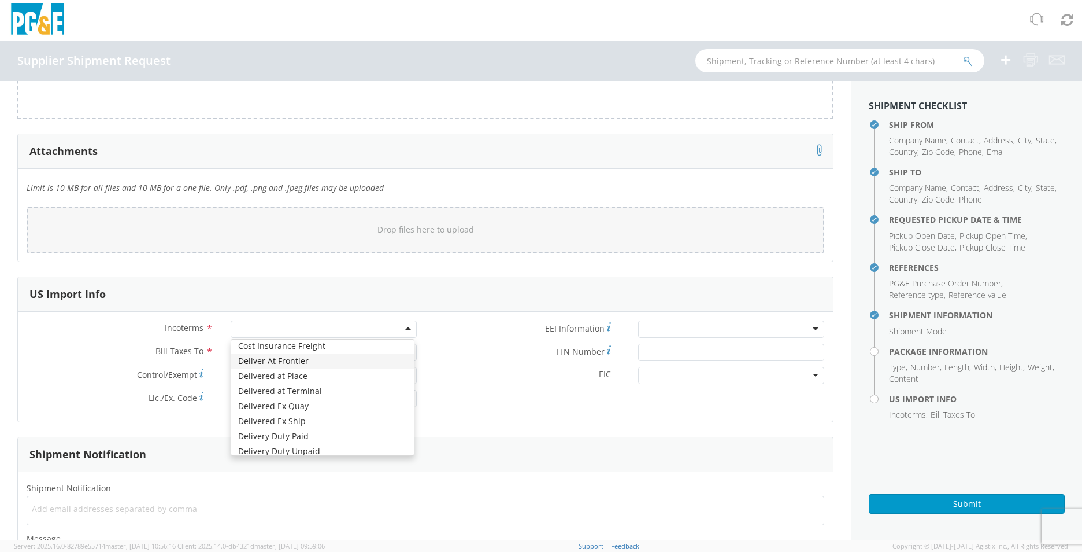
scroll to position [116, 0]
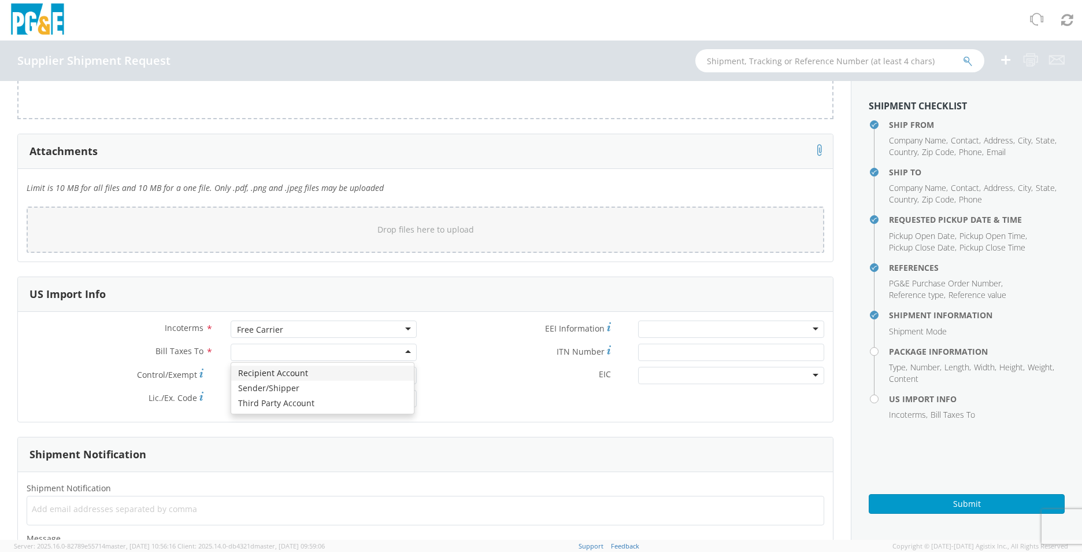
click at [266, 352] on div at bounding box center [324, 351] width 187 height 17
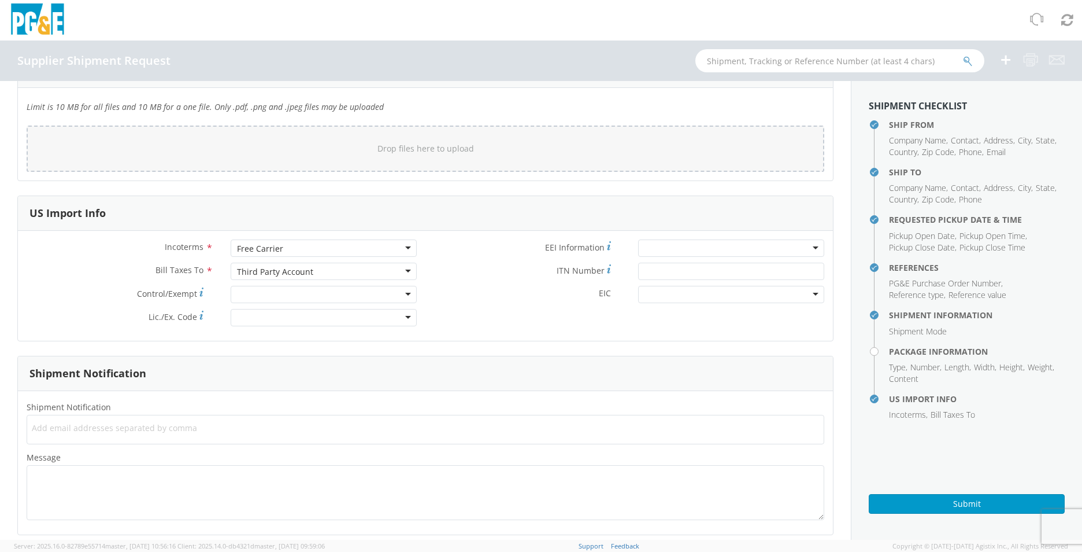
scroll to position [1510, 0]
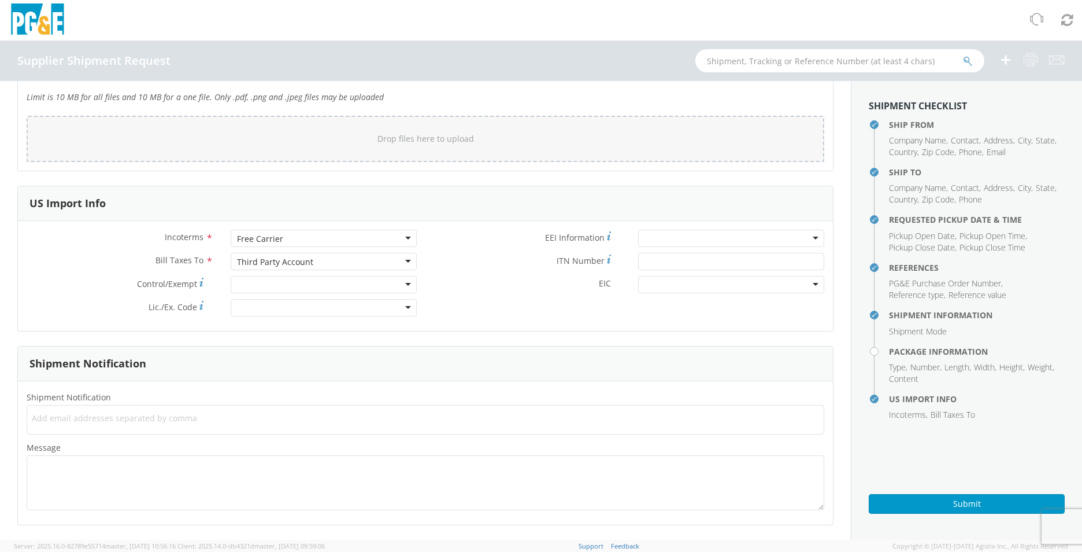
click at [83, 421] on span "Add email addresses separated by comma" at bounding box center [425, 418] width 787 height 12
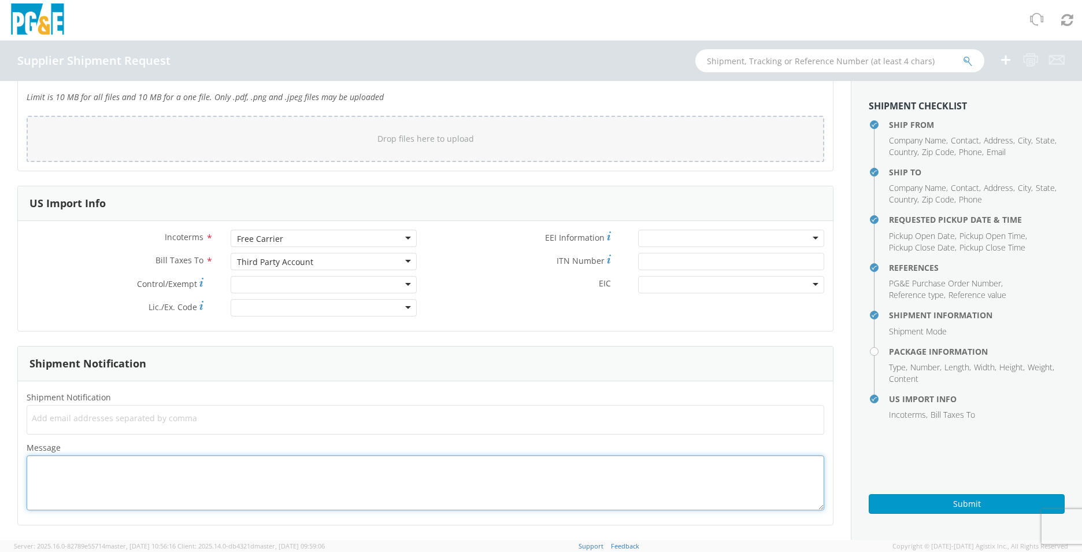
click at [74, 469] on textarea "Message *" at bounding box center [426, 482] width 798 height 55
click at [122, 464] on textarea "Shipment ready-Pick uo between- Mon- Fri 8am-4pm" at bounding box center [426, 482] width 798 height 55
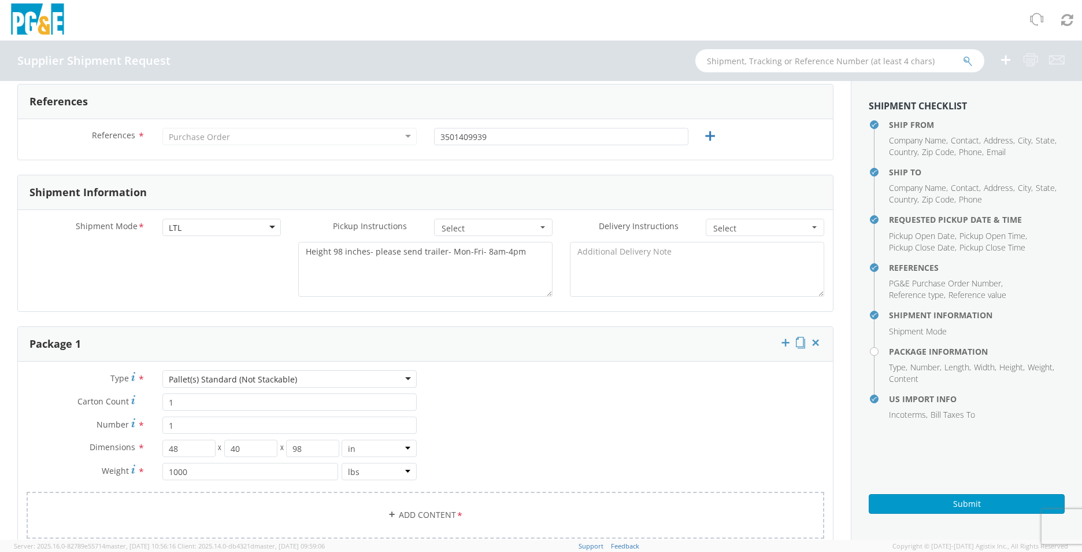
scroll to position [353, 0]
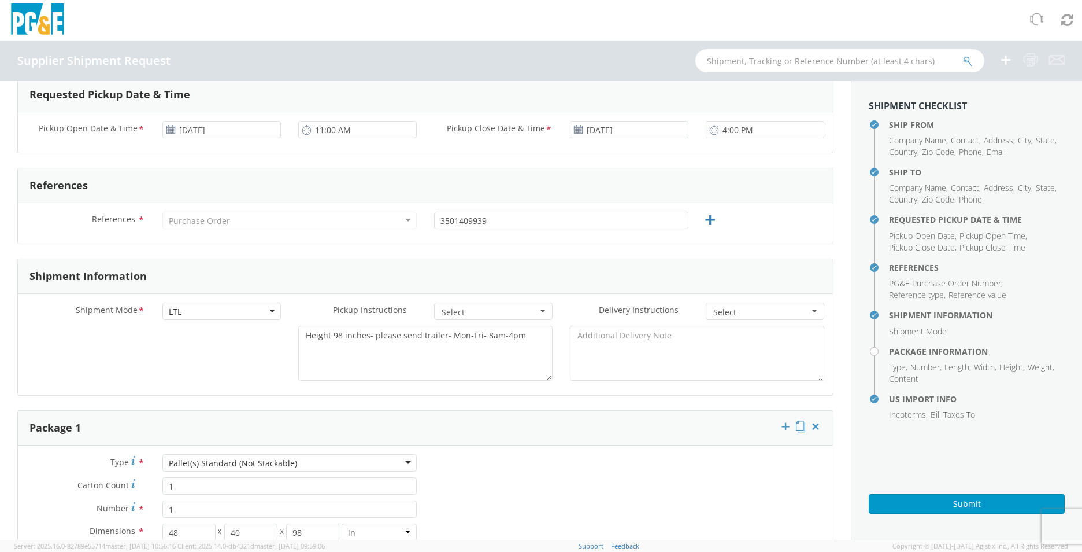
type textarea "Shipment ready-Pick up between- Mon- Fri 8am-4pm"
drag, startPoint x: 514, startPoint y: 336, endPoint x: 445, endPoint y: 340, distance: 68.9
click at [445, 340] on textarea "Height 98 inches- please send trailer- Mon-Fri- 8am-4pm" at bounding box center [425, 353] width 254 height 55
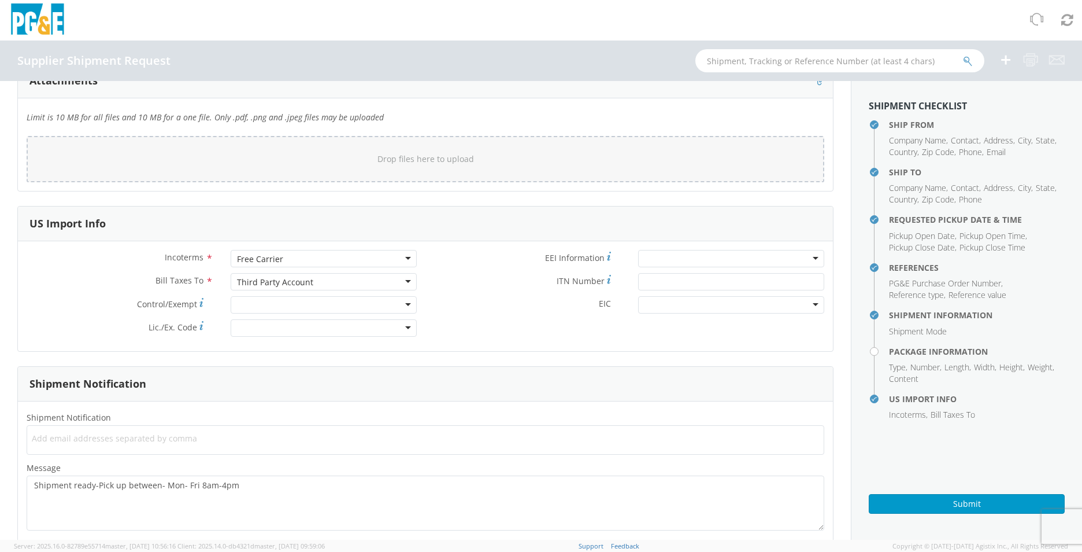
scroll to position [1510, 0]
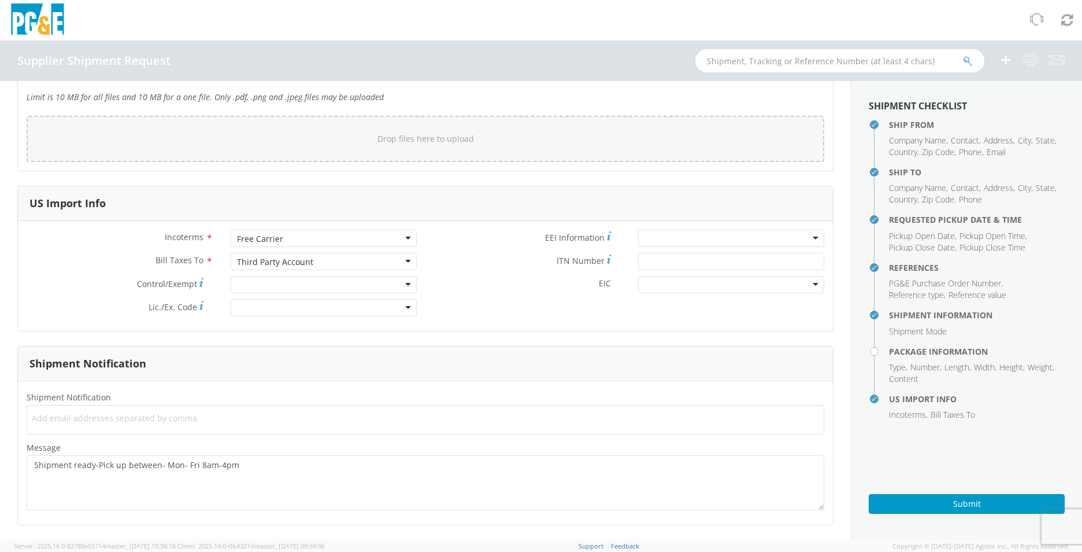
type textarea "Height 98 inches- please send trailer/ swing doors/barn doors"
click at [120, 417] on span "Add email addresses separated by comma" at bounding box center [425, 418] width 787 height 12
type input "[EMAIL_ADDRESS][DOMAIN_NAME]"
click at [948, 504] on button "Submit" at bounding box center [967, 504] width 196 height 20
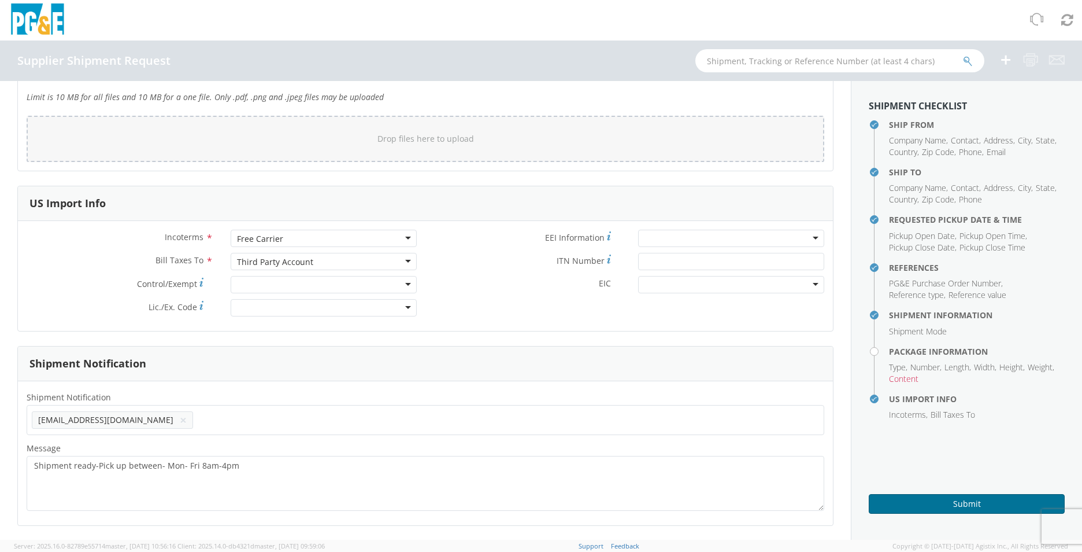
click at [939, 504] on button "Submit" at bounding box center [967, 504] width 196 height 20
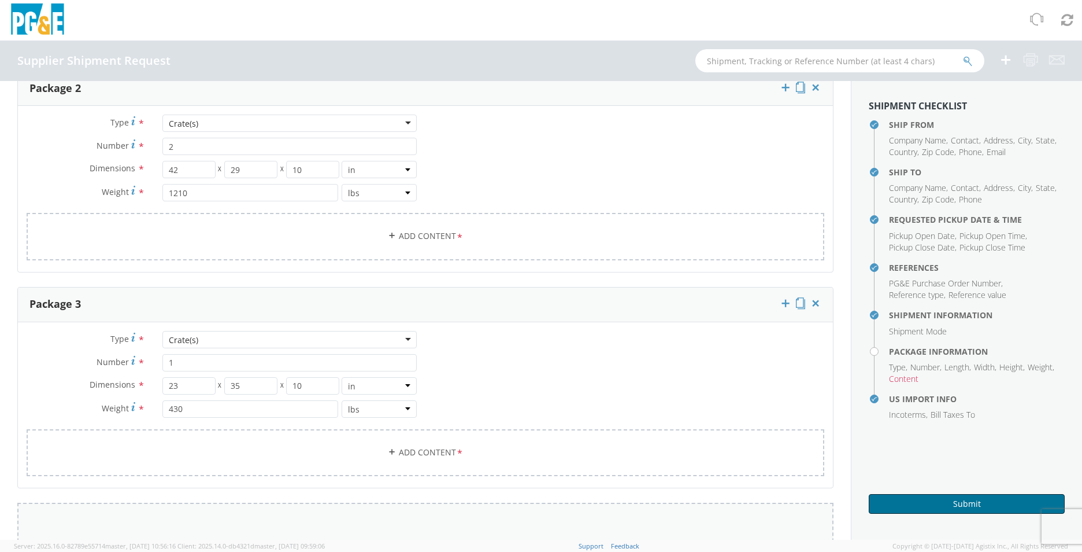
scroll to position [816, 0]
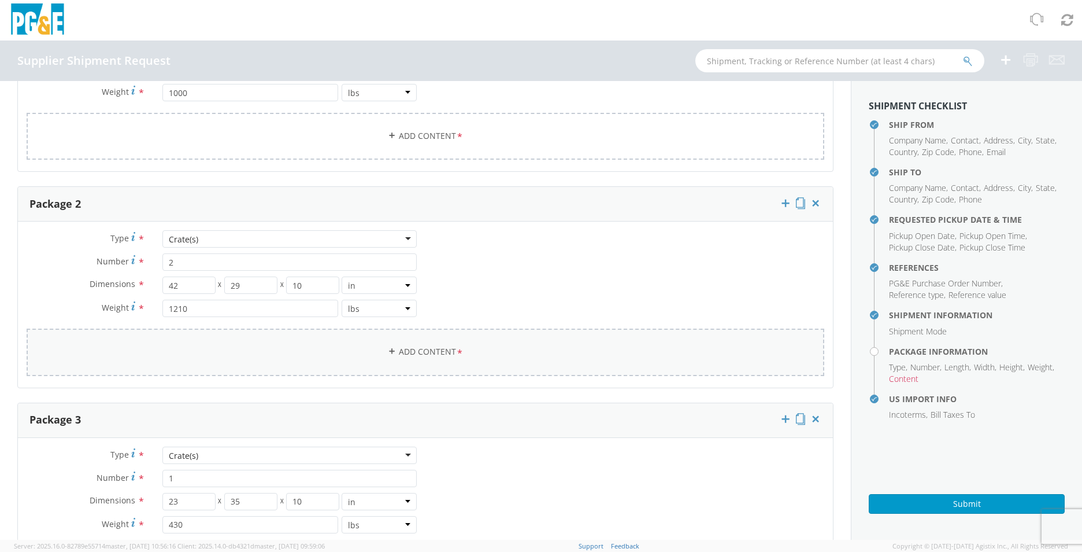
click at [418, 348] on link "Add Content *" at bounding box center [426, 351] width 798 height 47
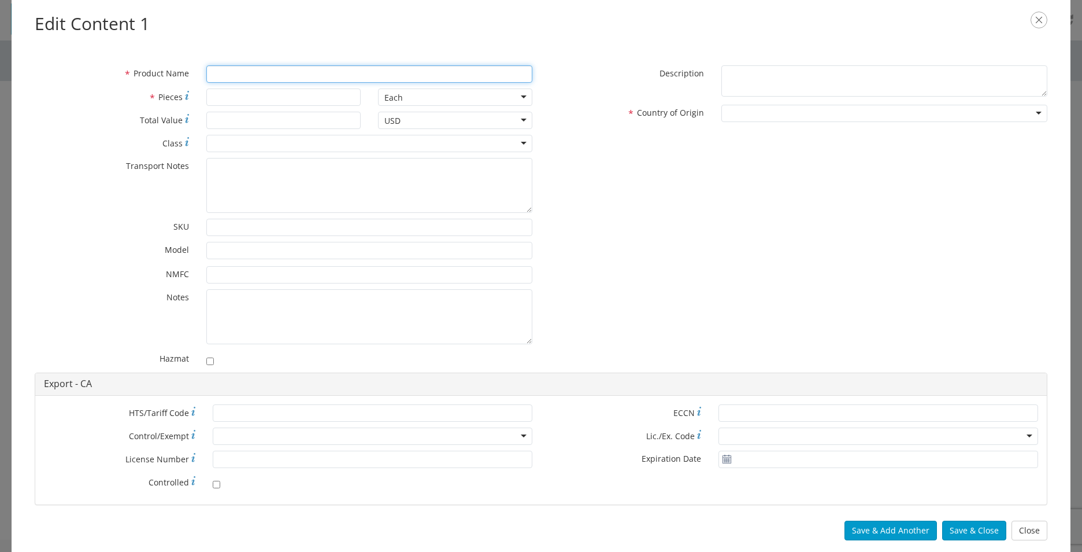
click at [249, 76] on input "* Product Name" at bounding box center [369, 73] width 326 height 17
type input "Detection Monitor"
type input "1"
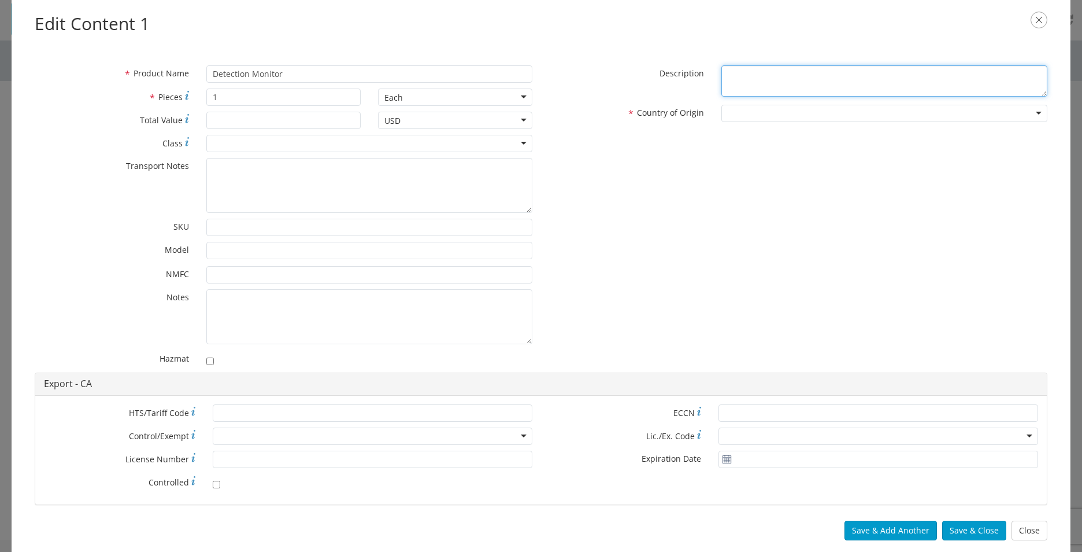
click at [766, 83] on textarea "* Description" at bounding box center [885, 81] width 326 height 32
type textarea "detection monitor"
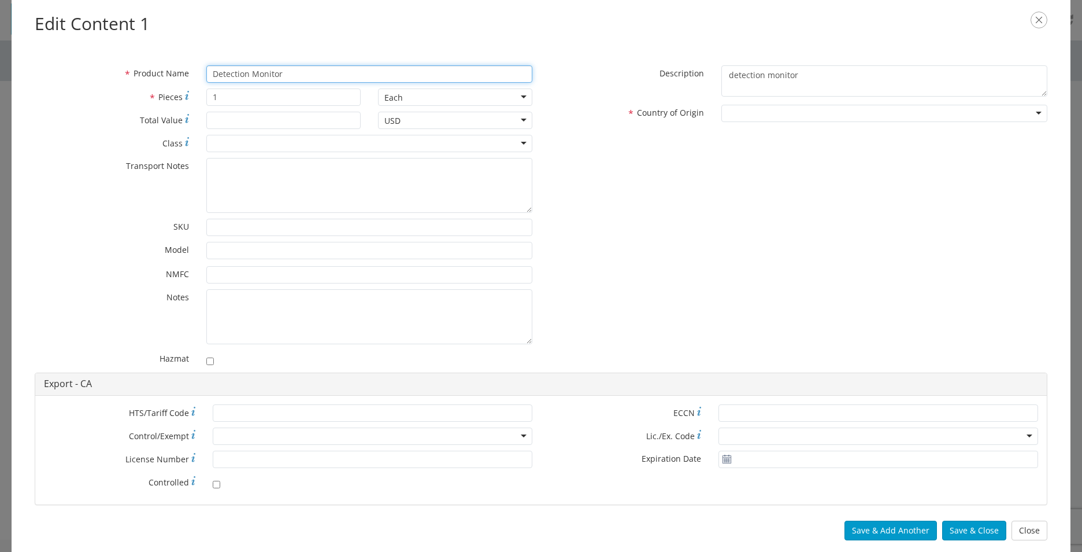
click at [339, 78] on input "Detection Monitor" at bounding box center [369, 73] width 326 height 17
type input "Detection Monitor - Gem 5"
click at [749, 112] on div at bounding box center [885, 113] width 326 height 17
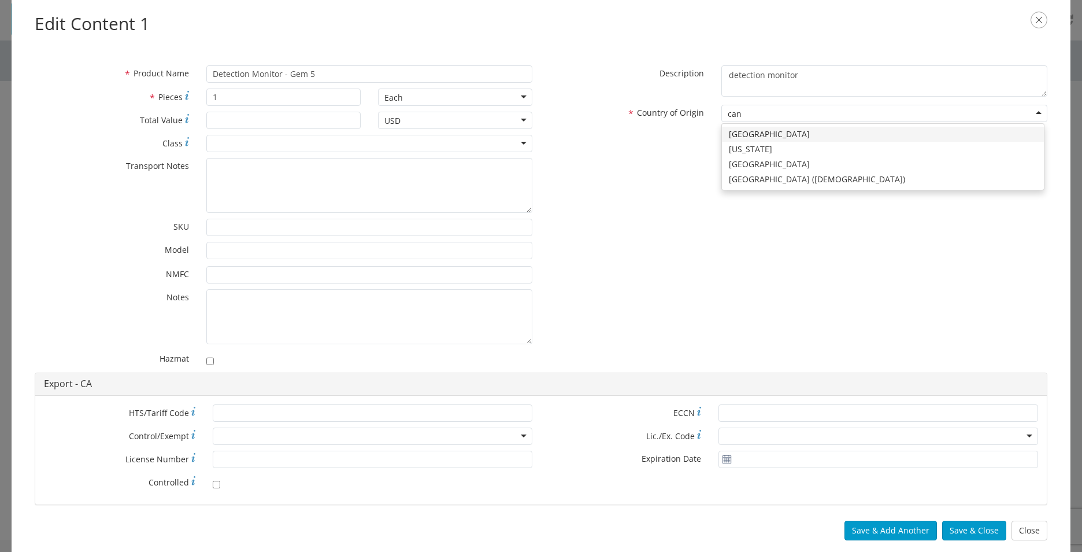
type input "cana"
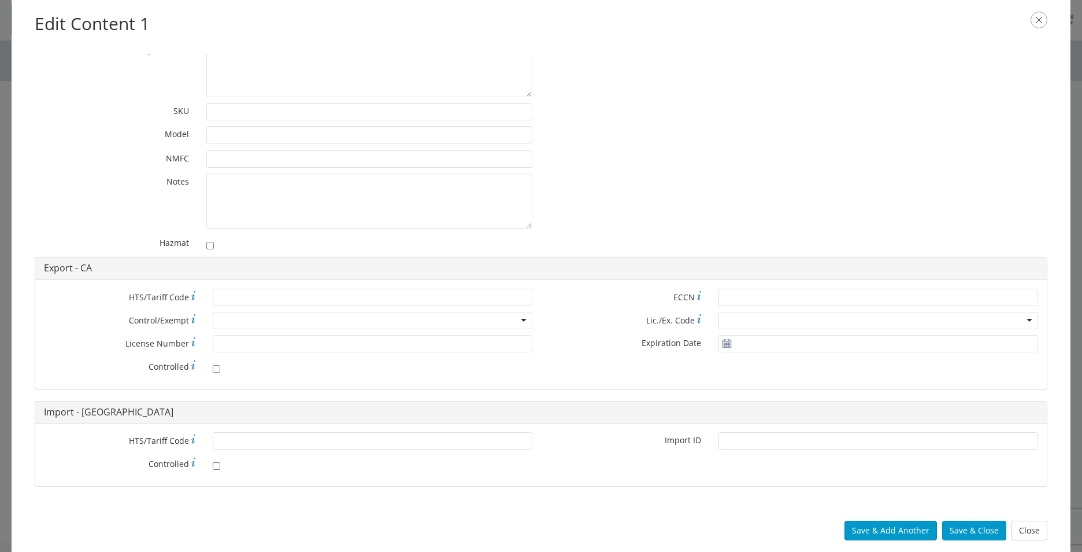
scroll to position [116, 0]
click at [966, 530] on button "Save & Close" at bounding box center [974, 530] width 64 height 20
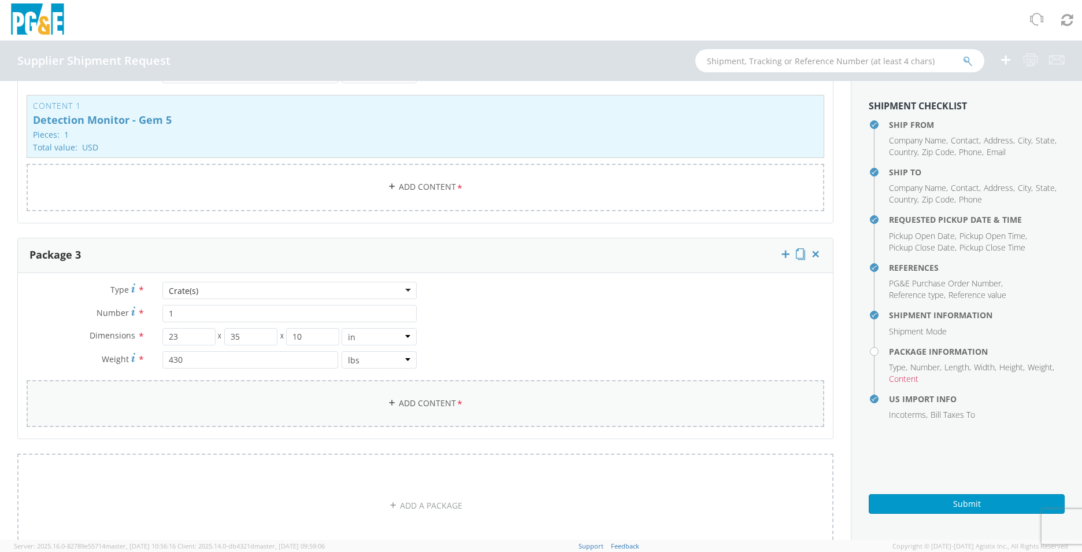
scroll to position [1105, 0]
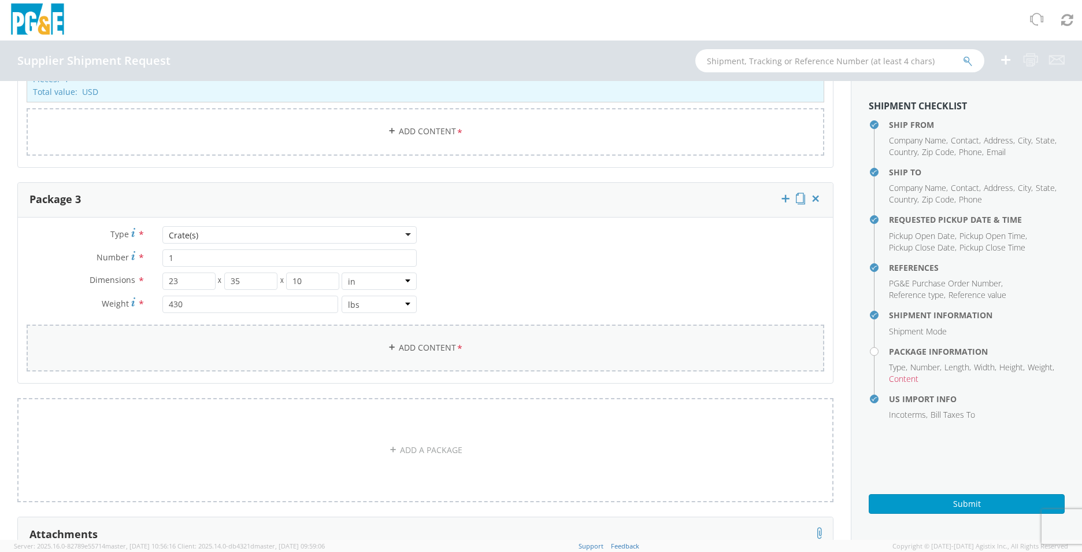
click at [353, 350] on link "Add Content *" at bounding box center [426, 347] width 798 height 47
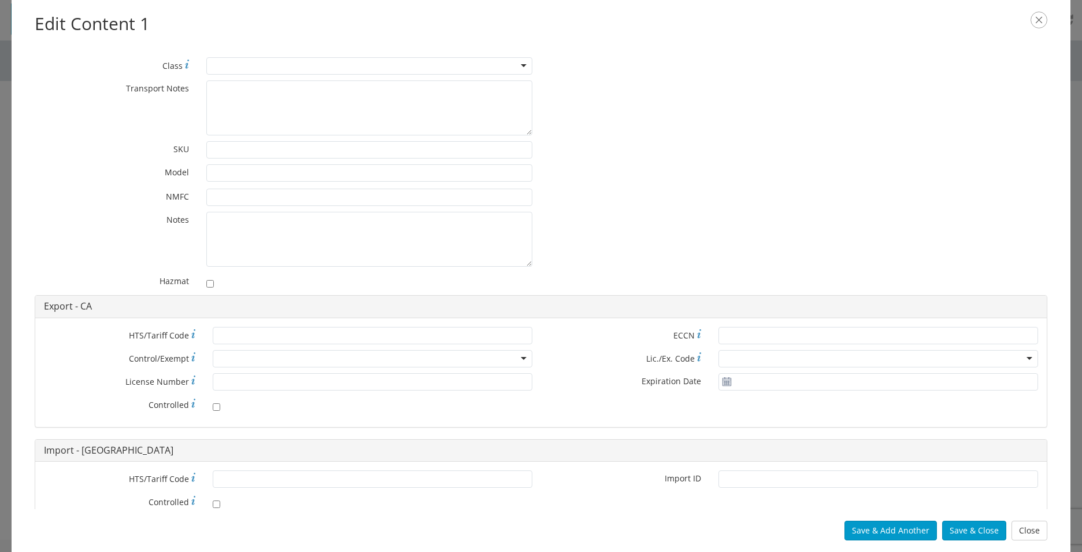
scroll to position [0, 0]
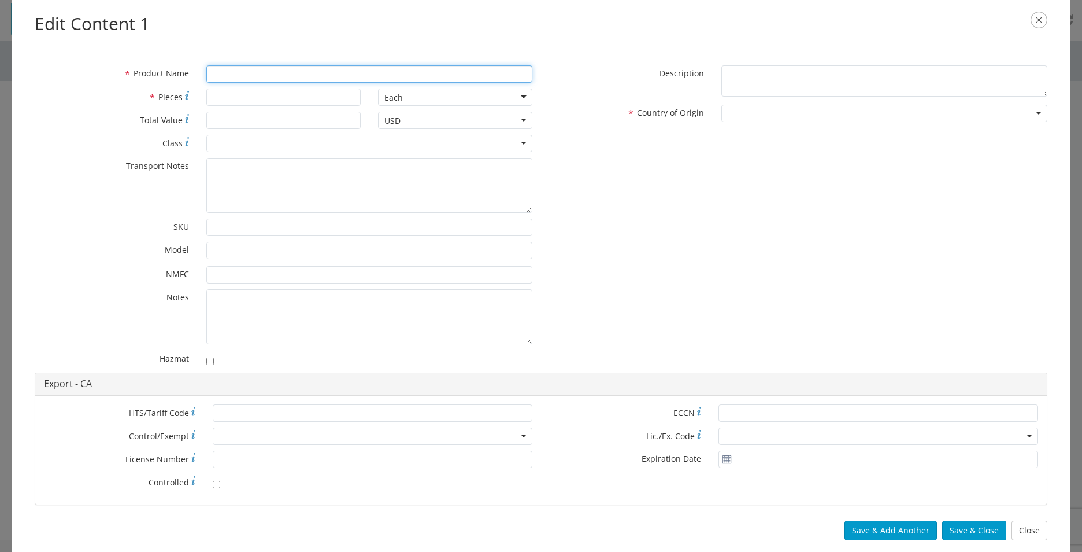
click at [230, 71] on input "* Product Name" at bounding box center [369, 73] width 326 height 17
type input "Lead brick"
type input "2"
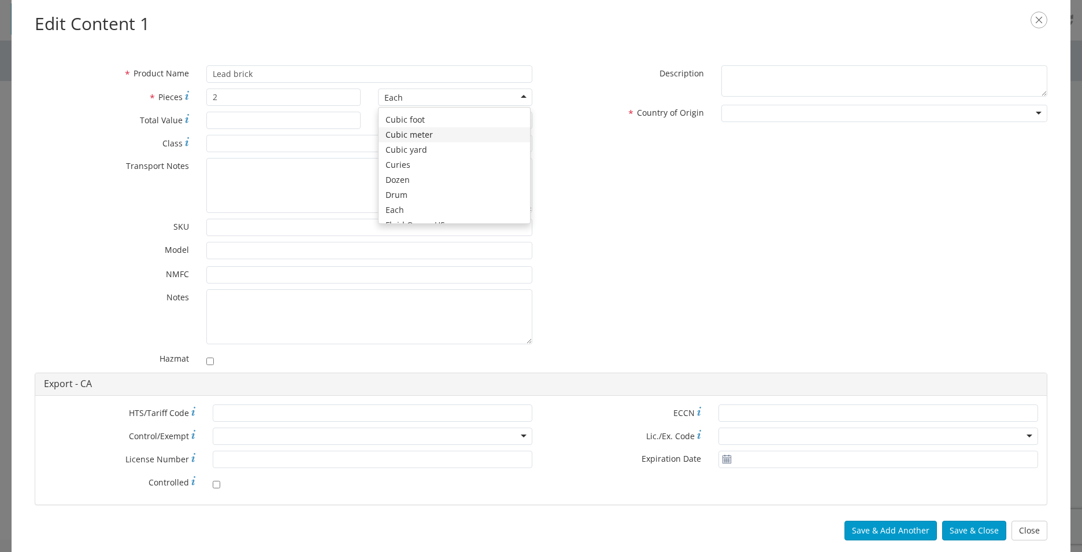
click at [623, 153] on div "* Product Name Lead brick * Pieces 2 Each Each Bag Blister Pack Bottle Capsule …" at bounding box center [541, 218] width 1030 height 307
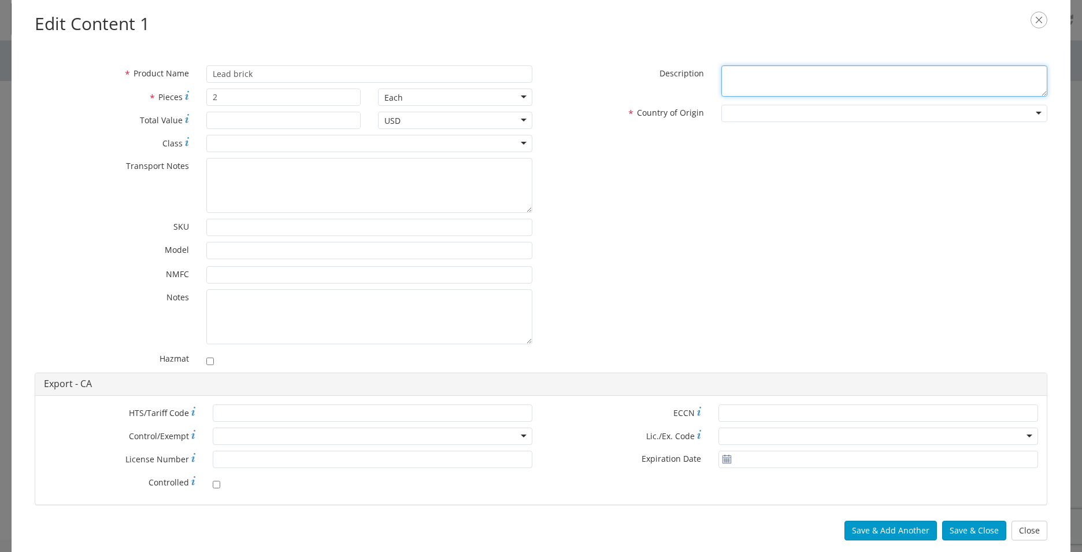
click at [757, 82] on textarea "* Description" at bounding box center [885, 81] width 326 height 32
type textarea "Lead bricks"
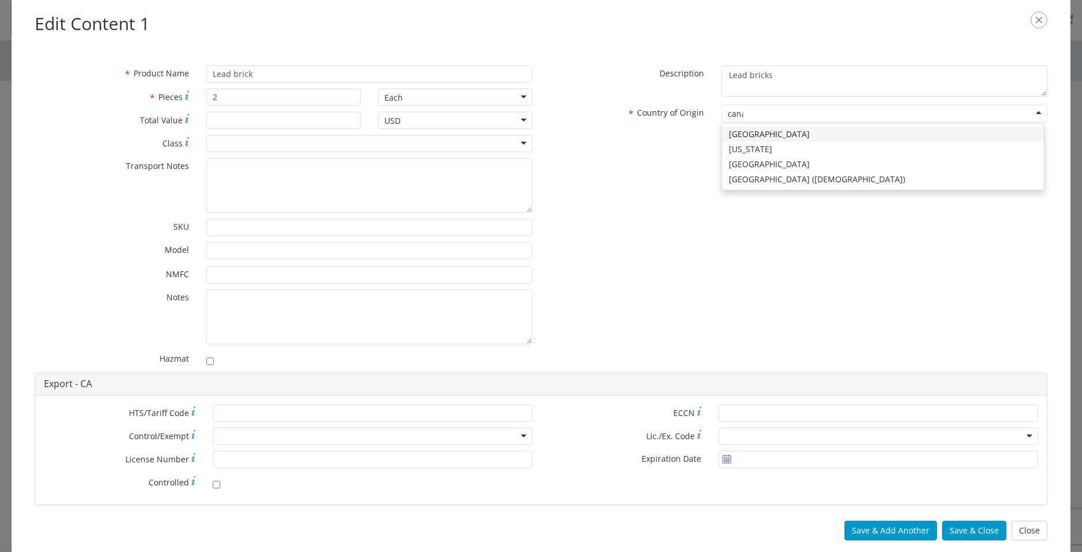
type input "canad"
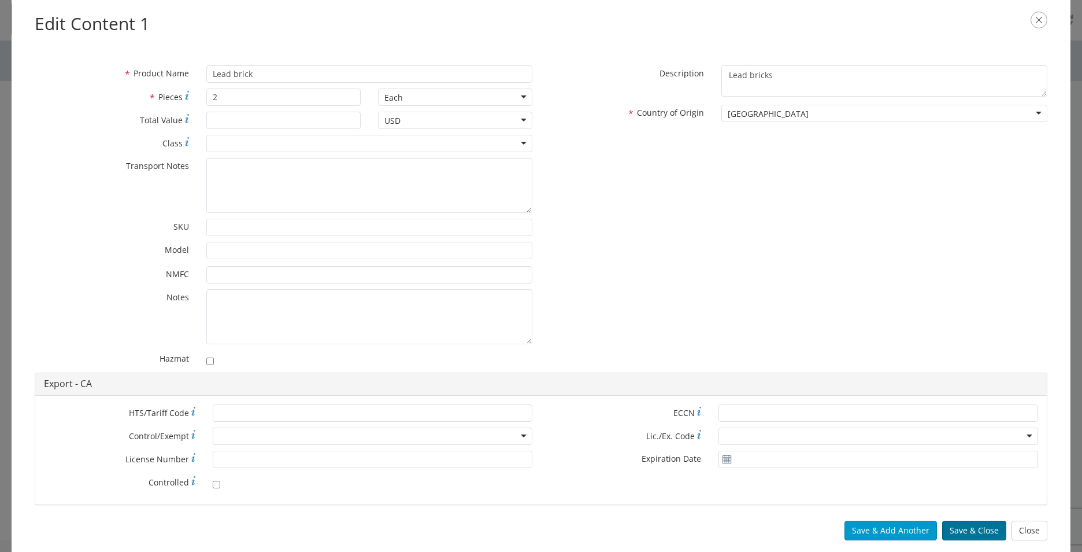
click at [983, 531] on button "Save & Close" at bounding box center [974, 530] width 64 height 20
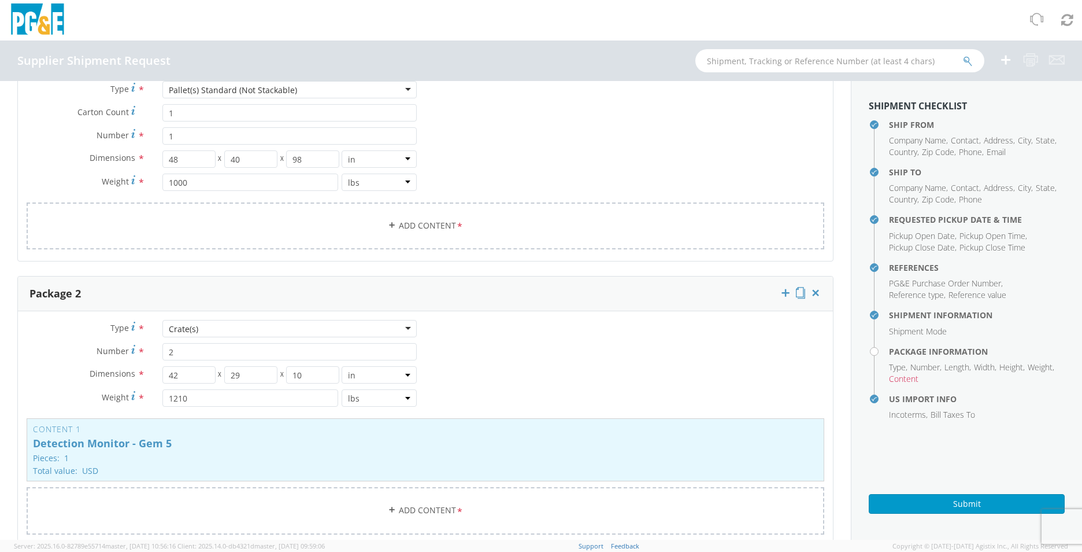
scroll to position [723, 0]
click at [274, 221] on link "Add Content *" at bounding box center [426, 229] width 798 height 47
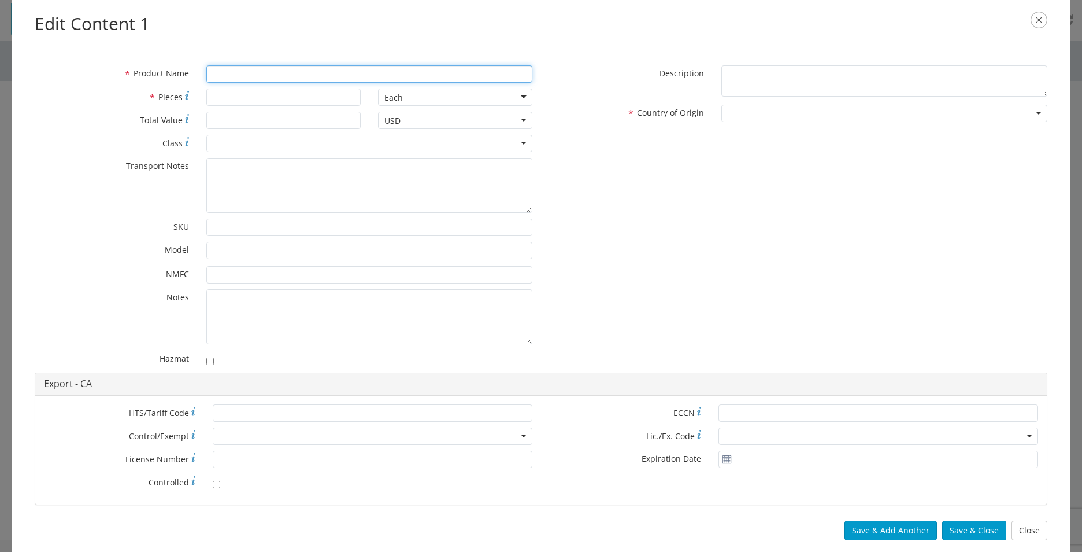
click at [286, 75] on input "* Product Name" at bounding box center [369, 73] width 326 height 17
type input "Detection Monitor - Gem 5"
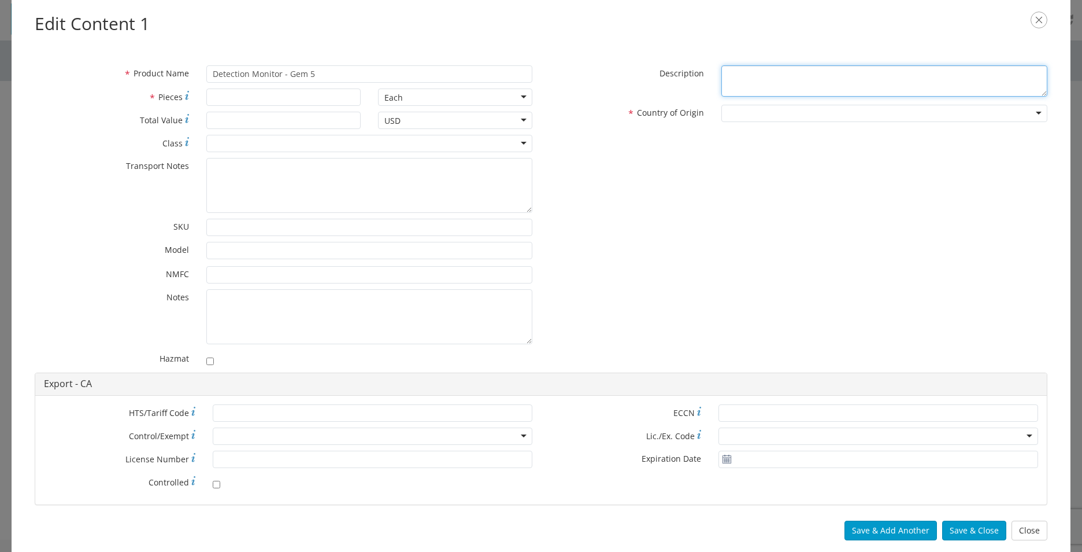
click at [759, 89] on textarea "* Description" at bounding box center [885, 81] width 326 height 32
type textarea "l"
type textarea "Detection monitor"
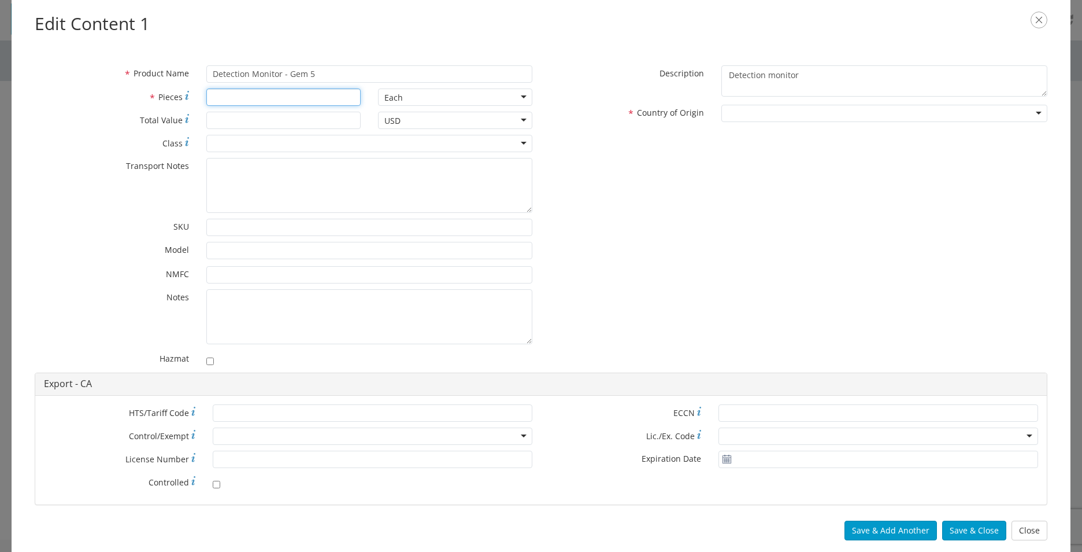
click at [328, 94] on input "* Pieces" at bounding box center [283, 96] width 154 height 17
type input "1"
click at [641, 172] on div "* Product Name Detection Monitor - Gem 5 * Pieces 1 Each Each Bag Blister Pack …" at bounding box center [541, 218] width 1030 height 307
click at [982, 526] on button "Save & Close" at bounding box center [974, 530] width 64 height 20
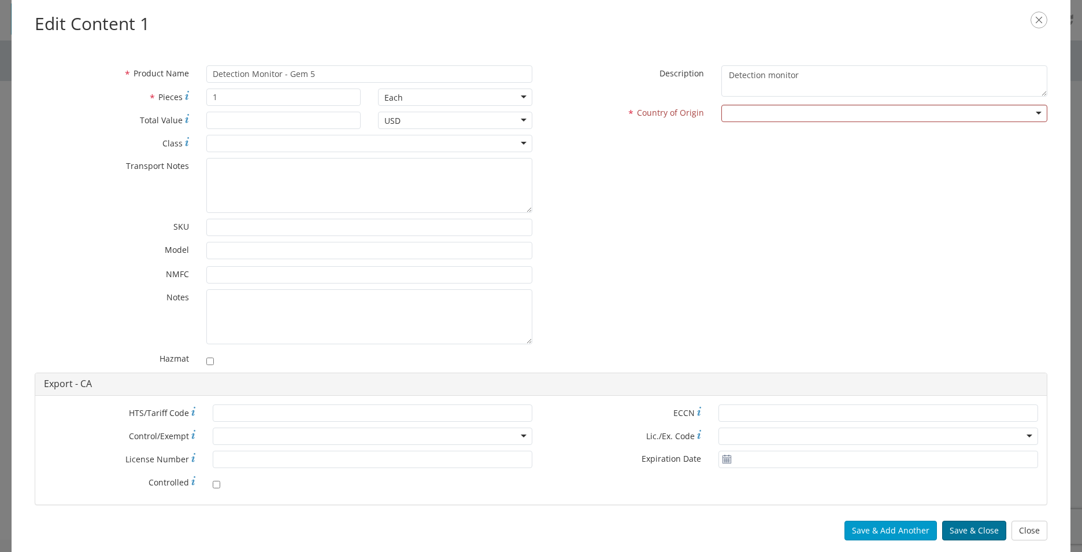
click at [987, 540] on div "Save & Add Another Save & Close Close" at bounding box center [541, 530] width 1059 height 43
click at [981, 532] on button "Save & Close" at bounding box center [974, 530] width 64 height 20
click at [820, 327] on div "* Product Name Detection Monitor - Gem 5 * Pieces 1 Each Each Bag Blister Pack …" at bounding box center [541, 218] width 1030 height 307
click at [759, 108] on div at bounding box center [885, 113] width 326 height 17
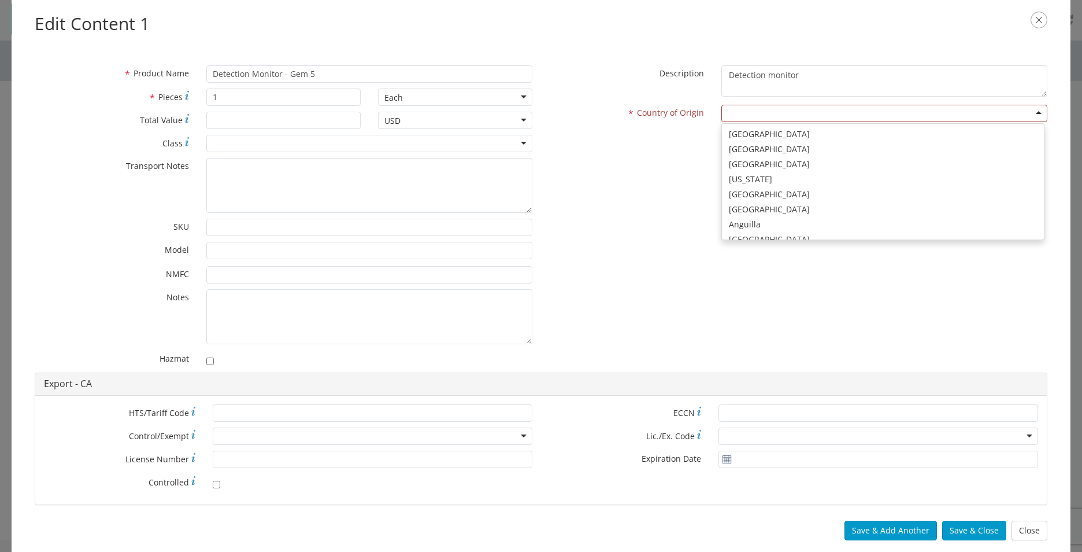
scroll to position [0, 0]
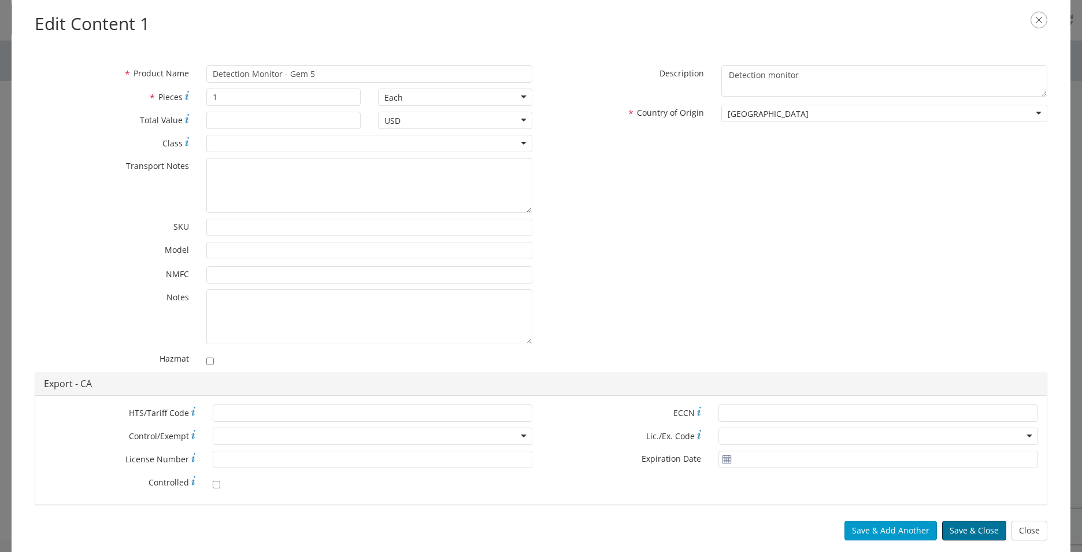
click at [985, 537] on button "Save & Close" at bounding box center [974, 530] width 64 height 20
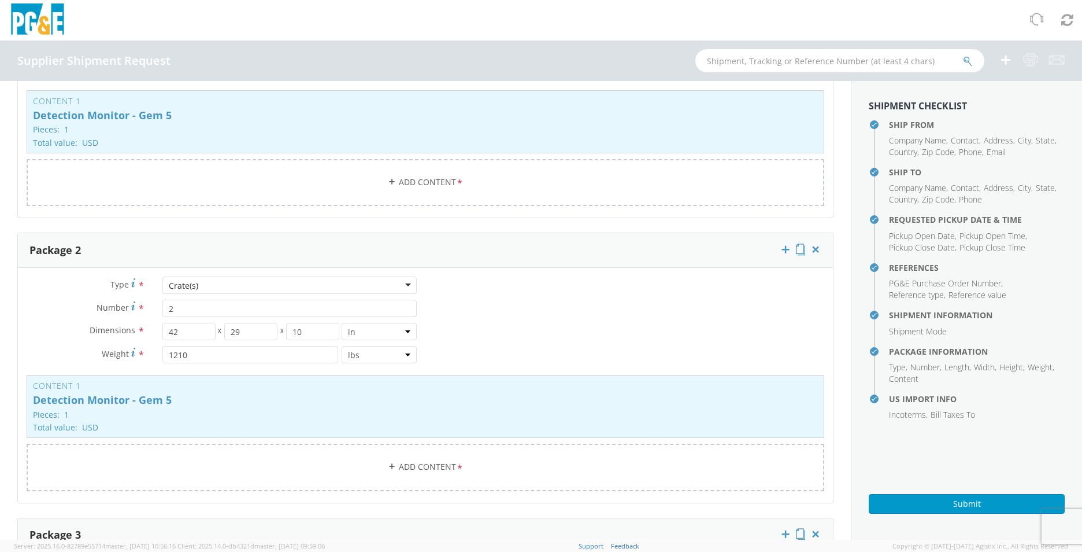
scroll to position [896, 0]
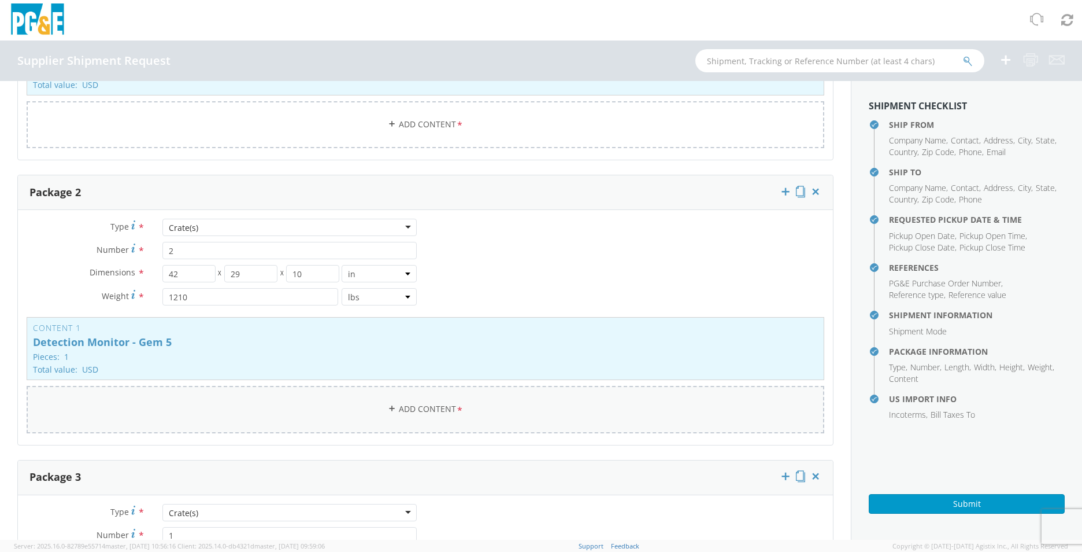
click at [421, 411] on link "Add Content *" at bounding box center [426, 409] width 798 height 47
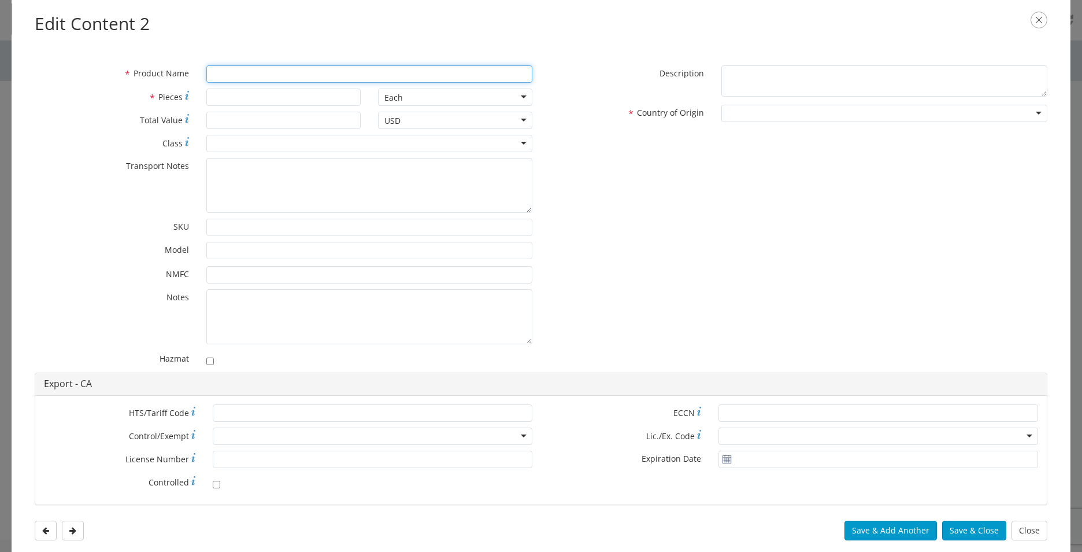
click at [269, 74] on input "* Product Name" at bounding box center [369, 73] width 326 height 17
type input "Lead"
type input "2"
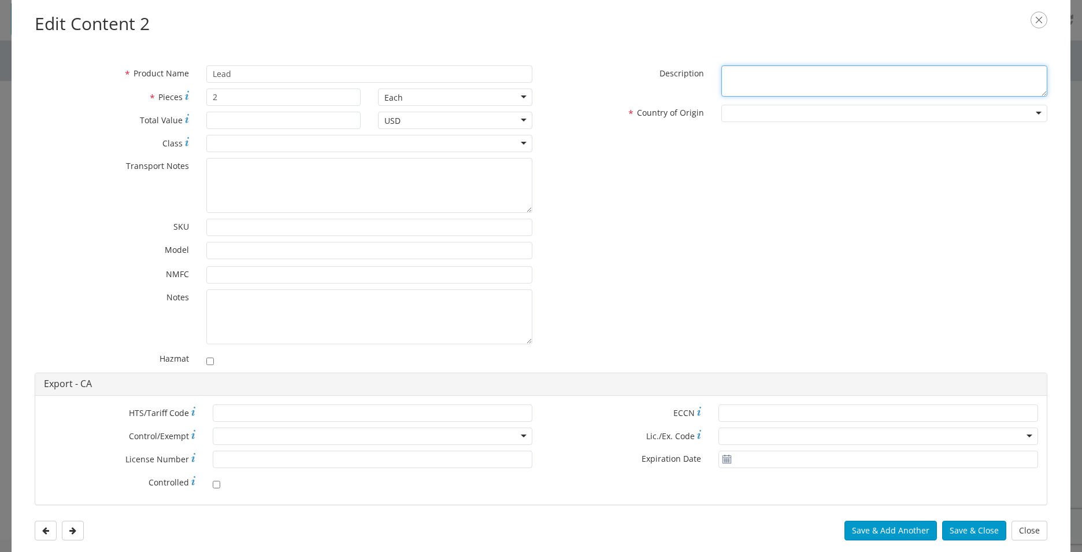
click at [791, 76] on textarea "* Description" at bounding box center [885, 81] width 326 height 32
type textarea "lead bricks"
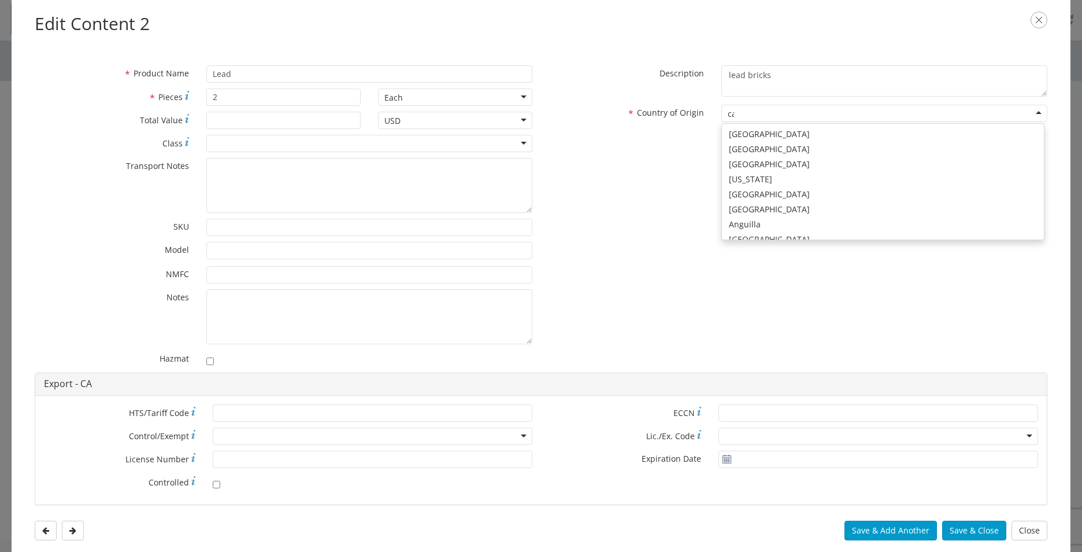
scroll to position [3, 0]
type input "can"
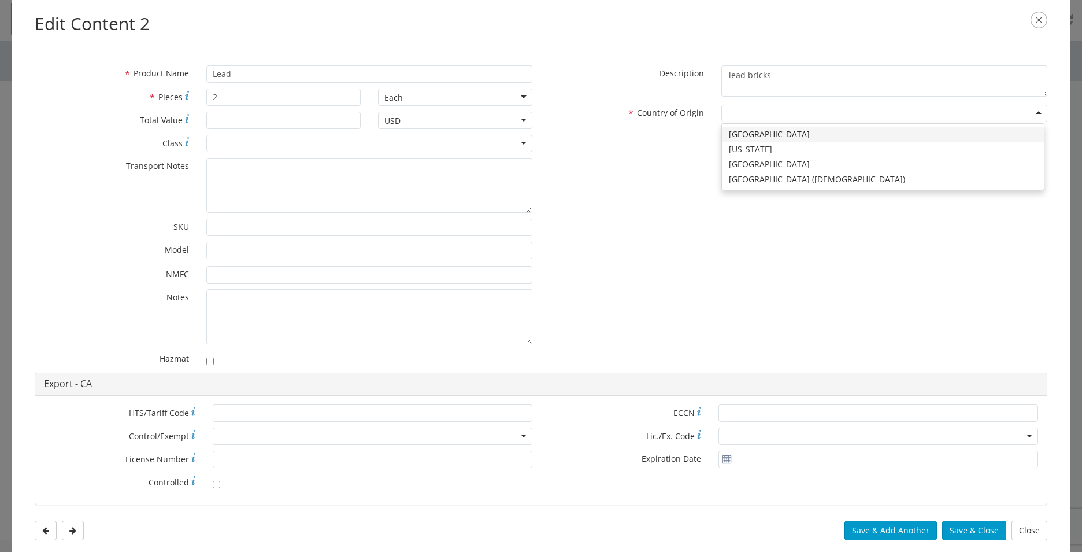
scroll to position [0, 0]
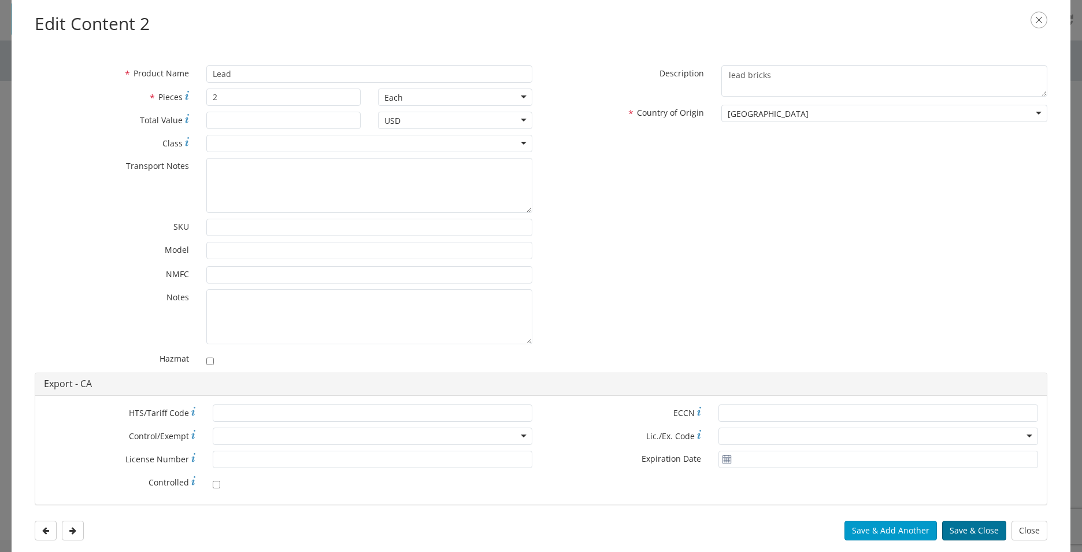
click at [970, 535] on button "Save & Close" at bounding box center [974, 530] width 64 height 20
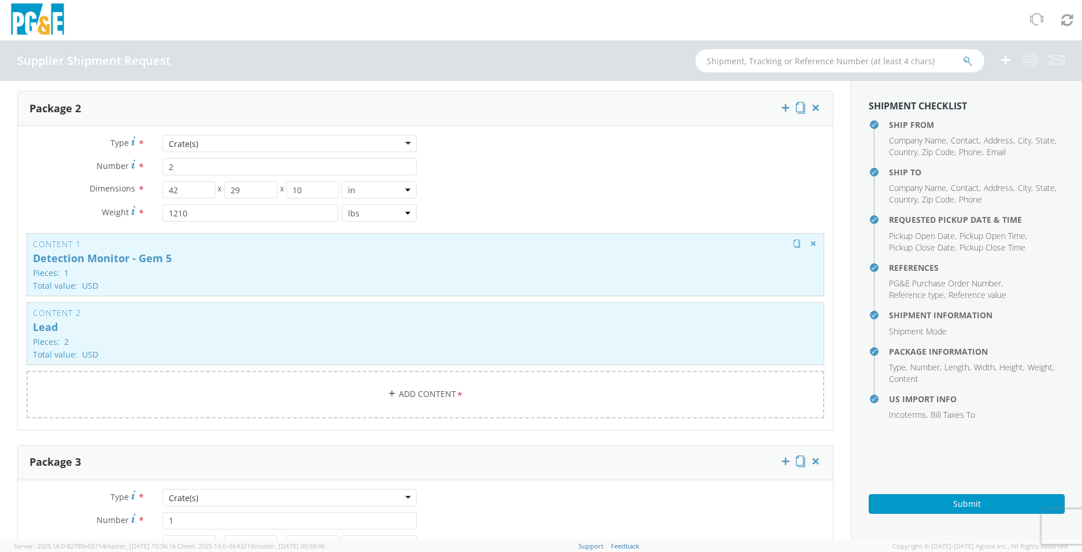
scroll to position [954, 0]
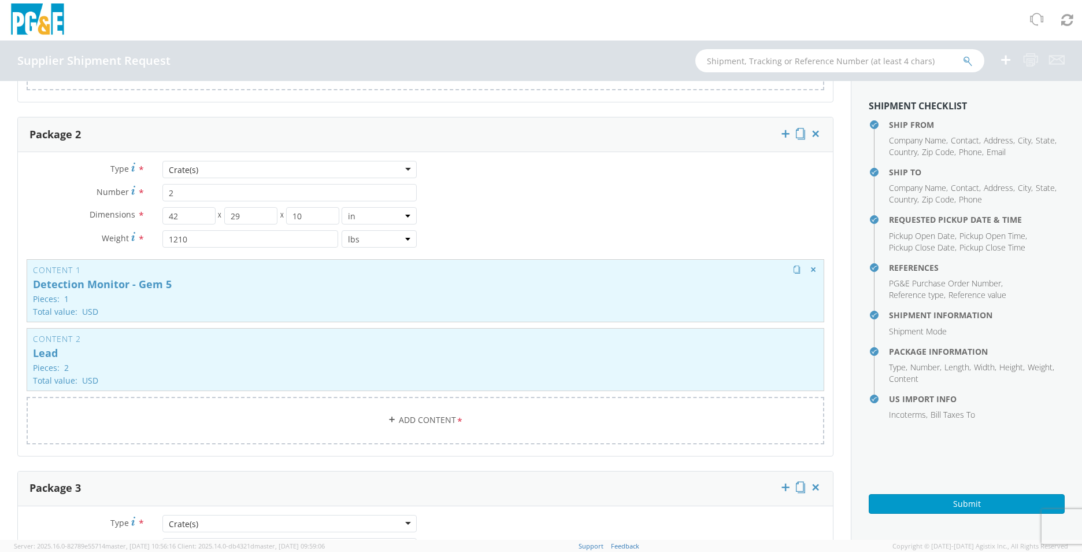
click at [373, 293] on div "Content 1 Detection Monitor - Gem 5 Pieces: 1 Total value: USD HAZMAT" at bounding box center [426, 290] width 798 height 63
type input "Detection Monitor - Gem 5"
type input "1"
type textarea "detection monitor"
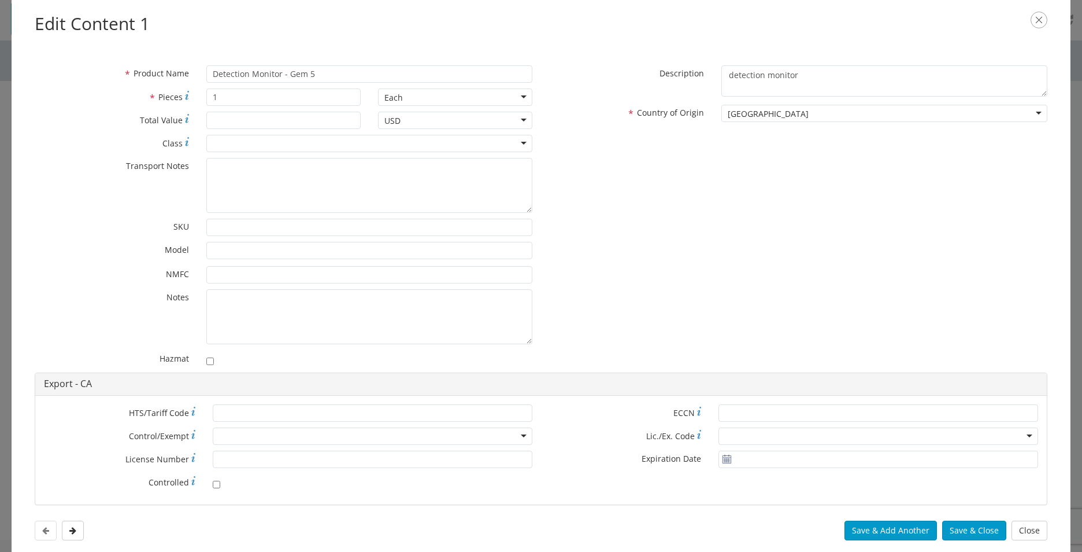
click at [1044, 19] on icon "button" at bounding box center [1039, 20] width 17 height 17
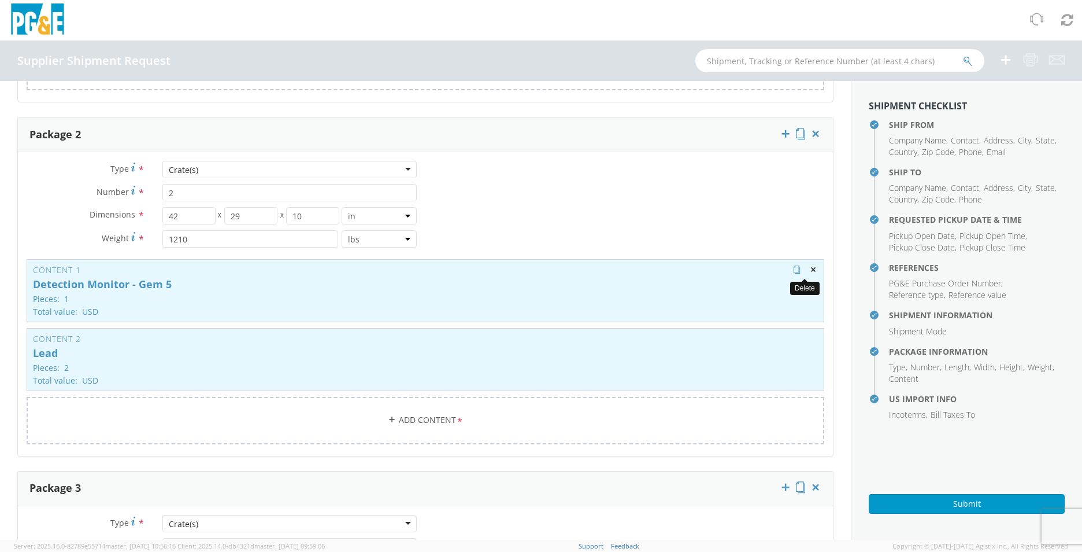
click at [809, 271] on span "button" at bounding box center [813, 269] width 8 height 8
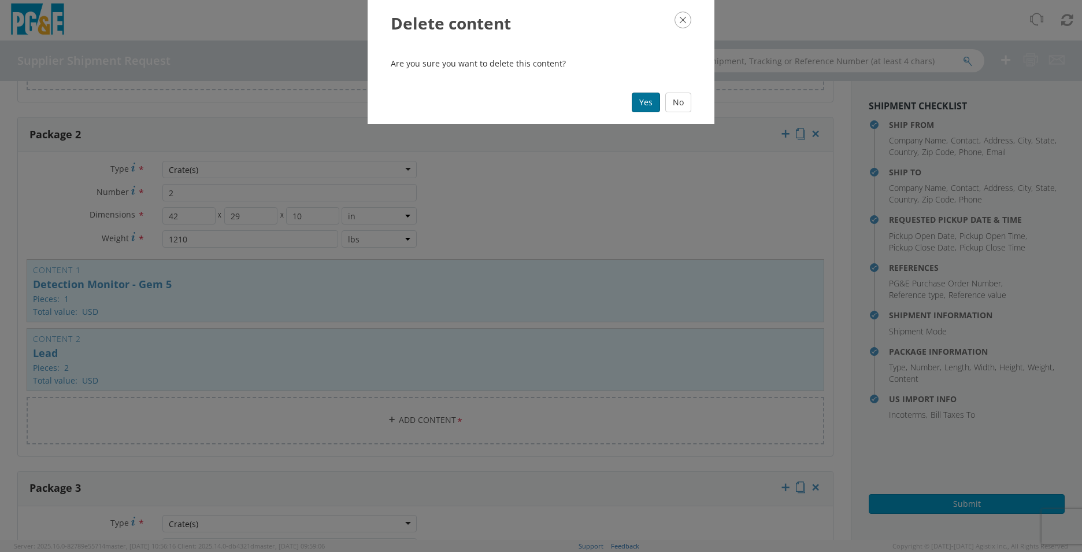
click at [634, 105] on button "Yes" at bounding box center [646, 103] width 28 height 20
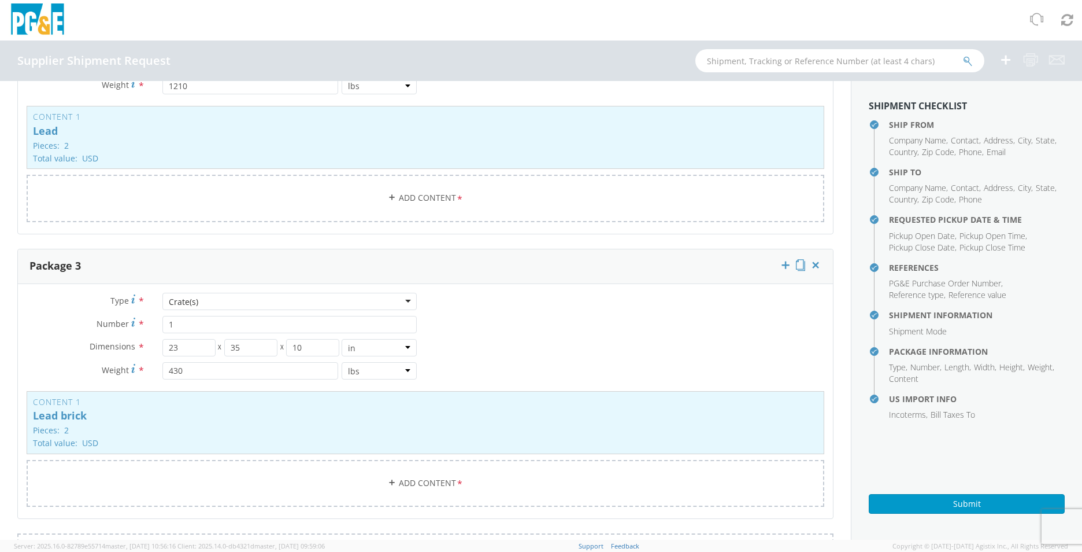
scroll to position [1127, 0]
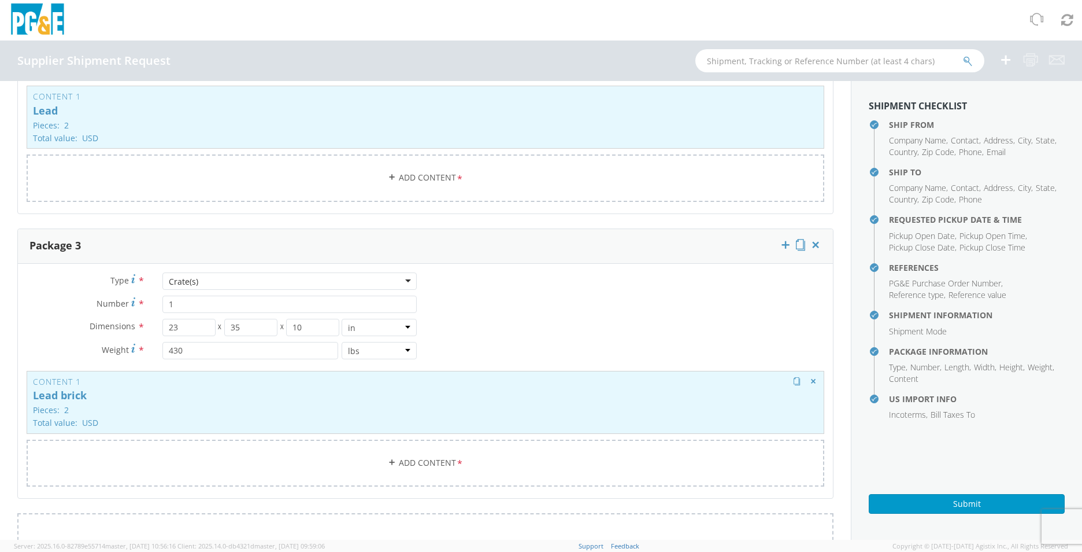
click at [449, 423] on p "Total value: USD" at bounding box center [425, 422] width 785 height 9
type input "Lead brick"
type textarea "Lead bricks"
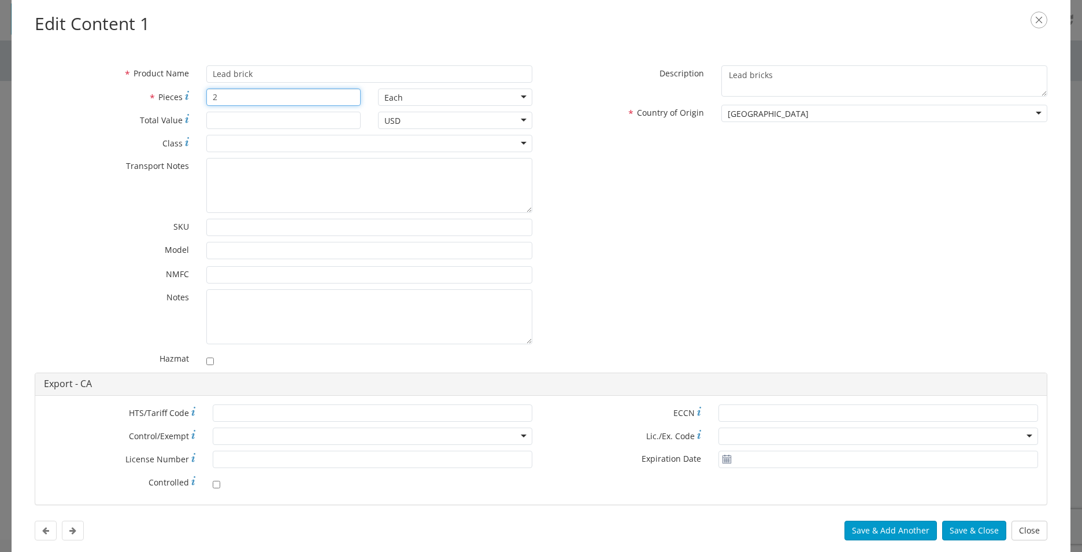
drag, startPoint x: 224, startPoint y: 94, endPoint x: 182, endPoint y: 96, distance: 42.3
click at [182, 96] on div "* Pieces 2" at bounding box center [197, 96] width 343 height 17
type input "1"
click at [973, 528] on button "Save & Close" at bounding box center [974, 530] width 64 height 20
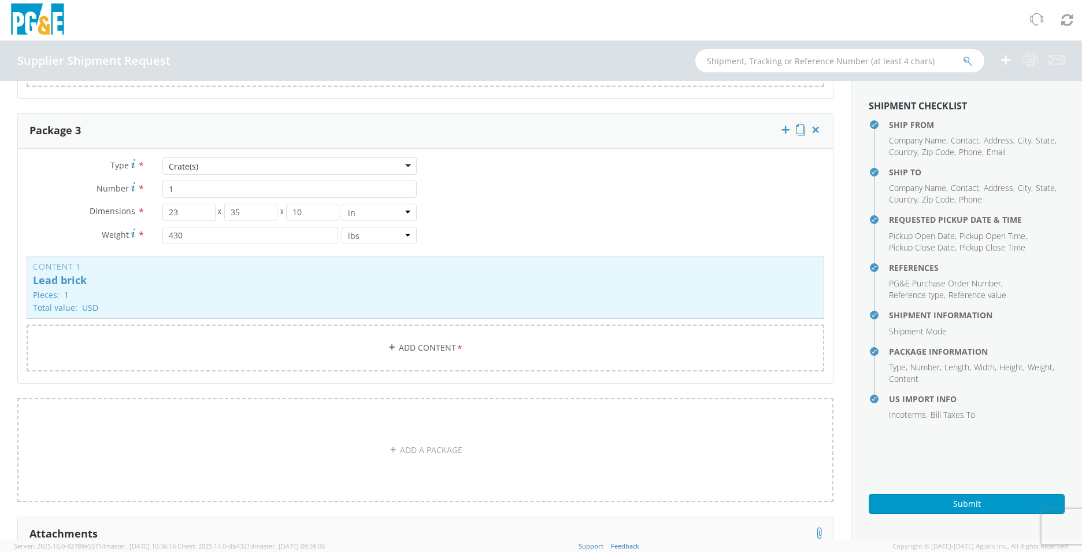
scroll to position [1243, 0]
click at [957, 504] on button "Submit" at bounding box center [967, 504] width 196 height 20
